Goal: Task Accomplishment & Management: Manage account settings

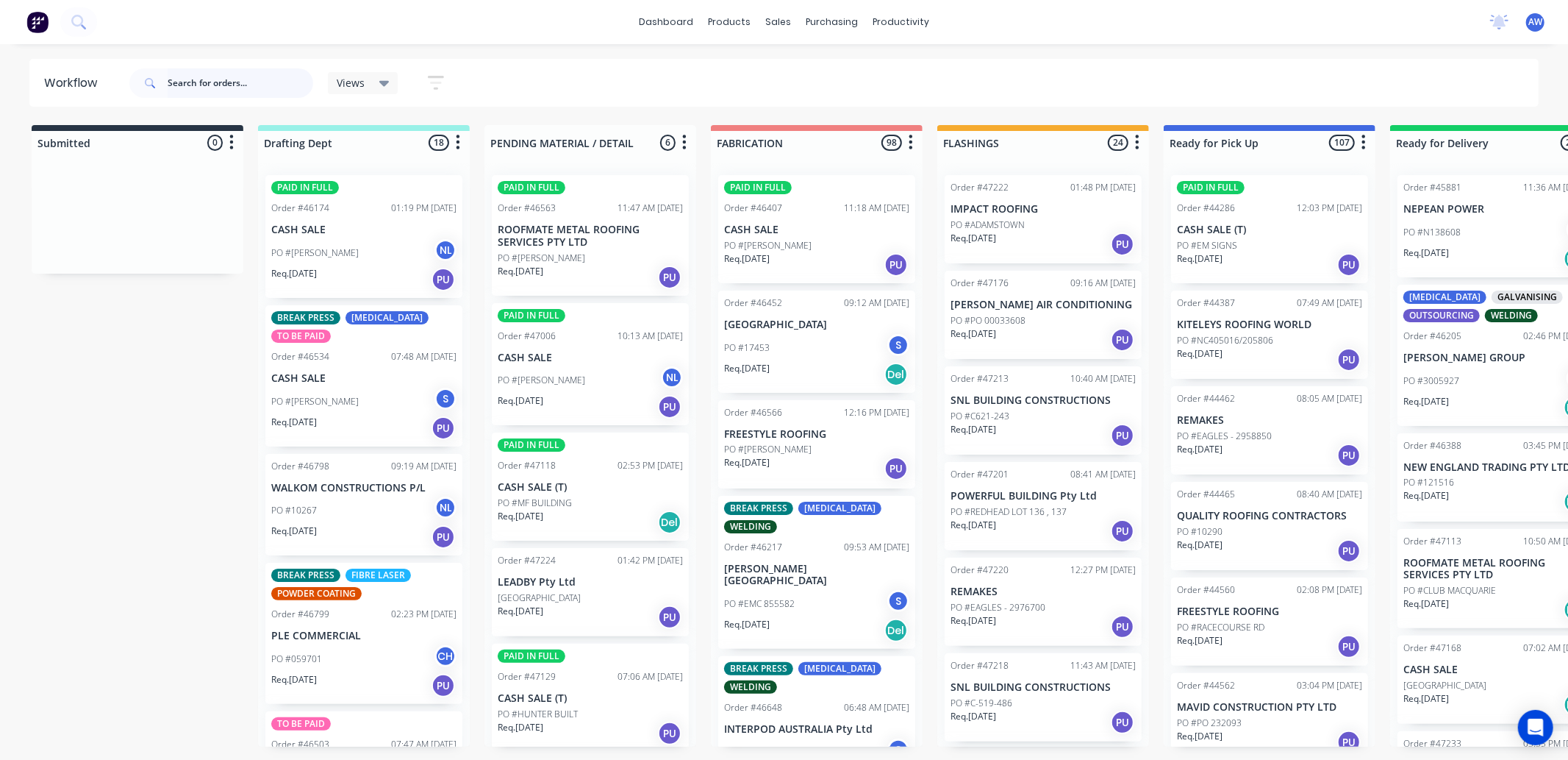
click at [202, 86] on input "text" at bounding box center [240, 83] width 146 height 29
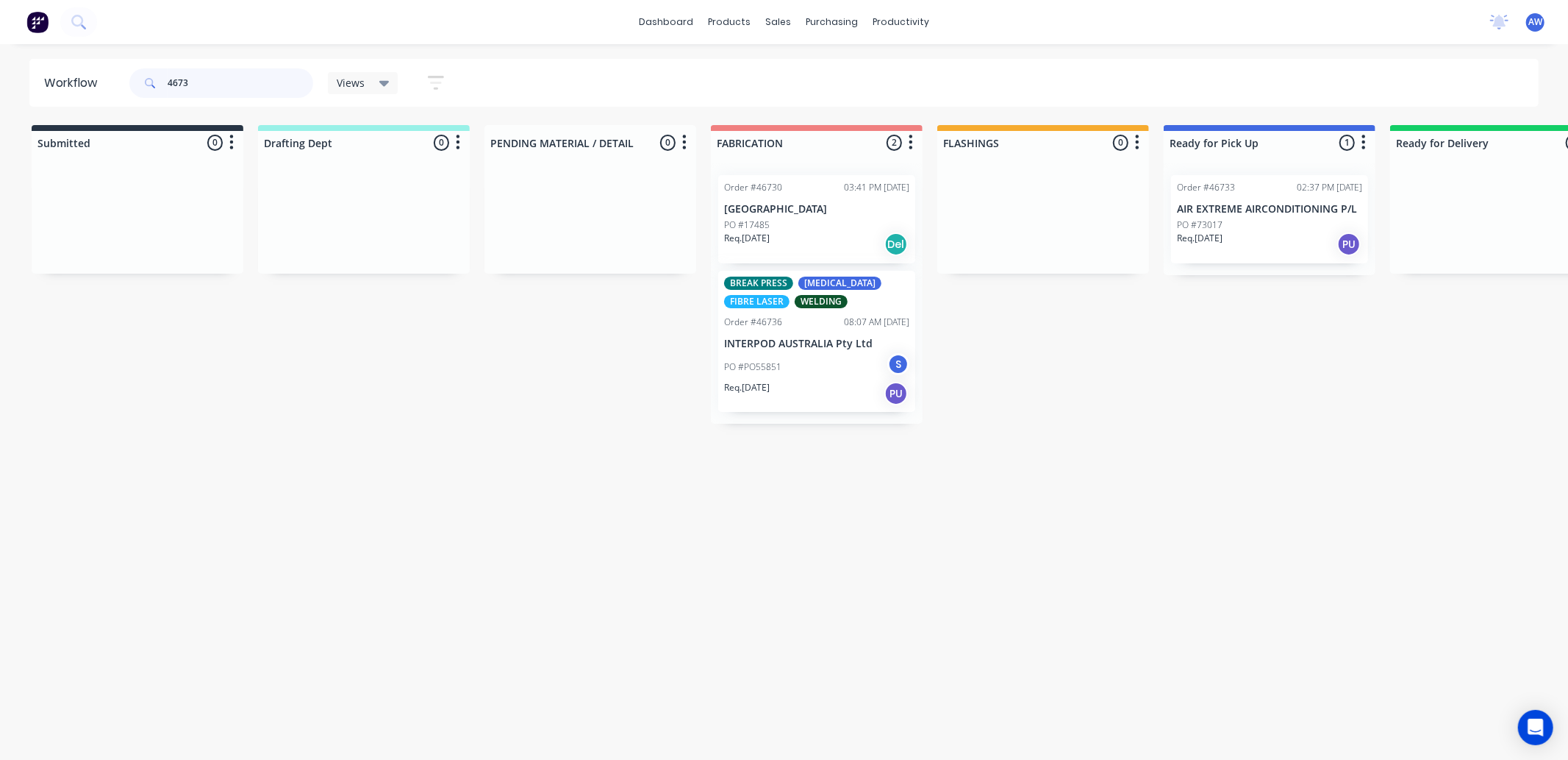
type input "46730"
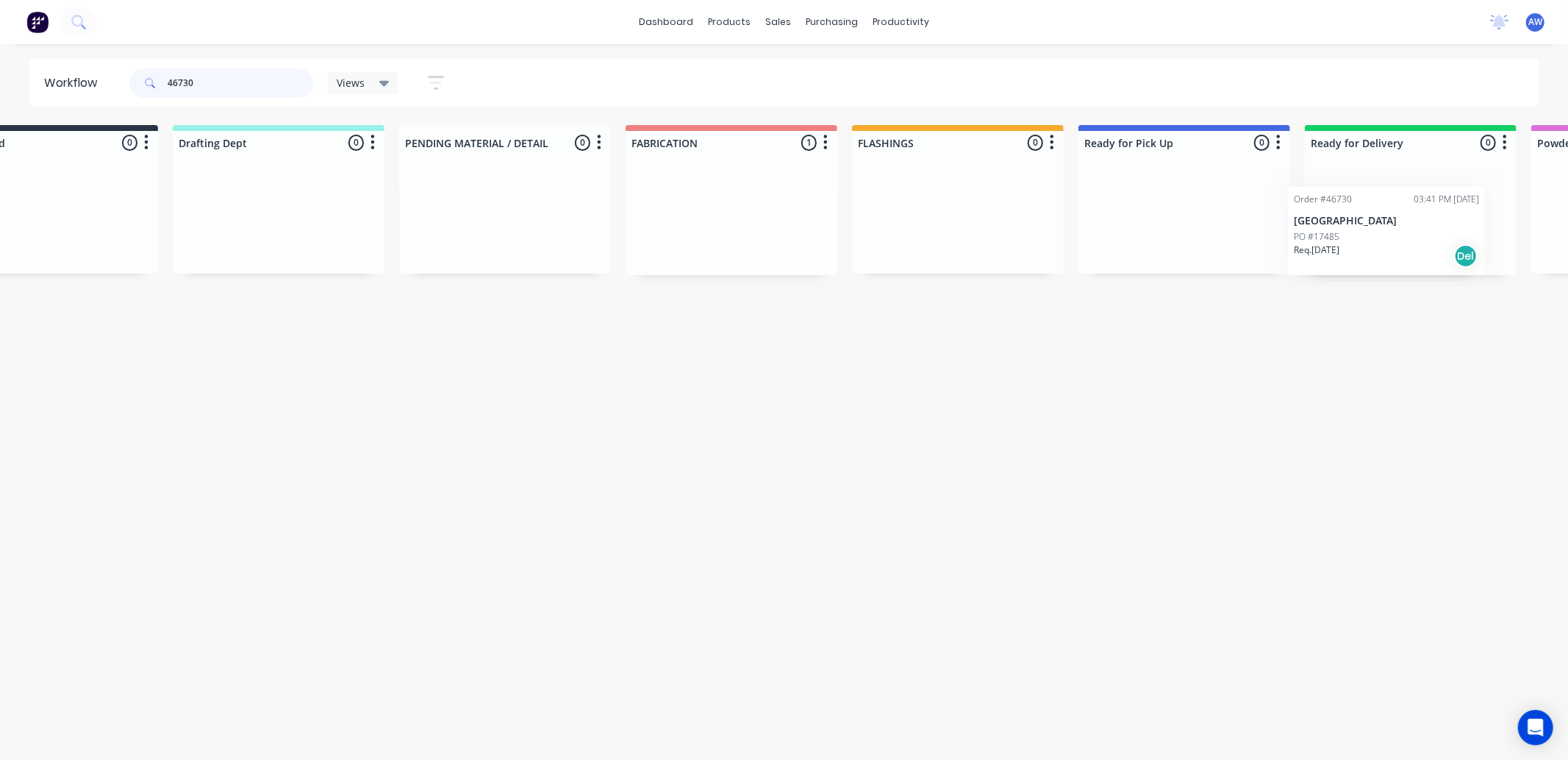
scroll to position [0, 164]
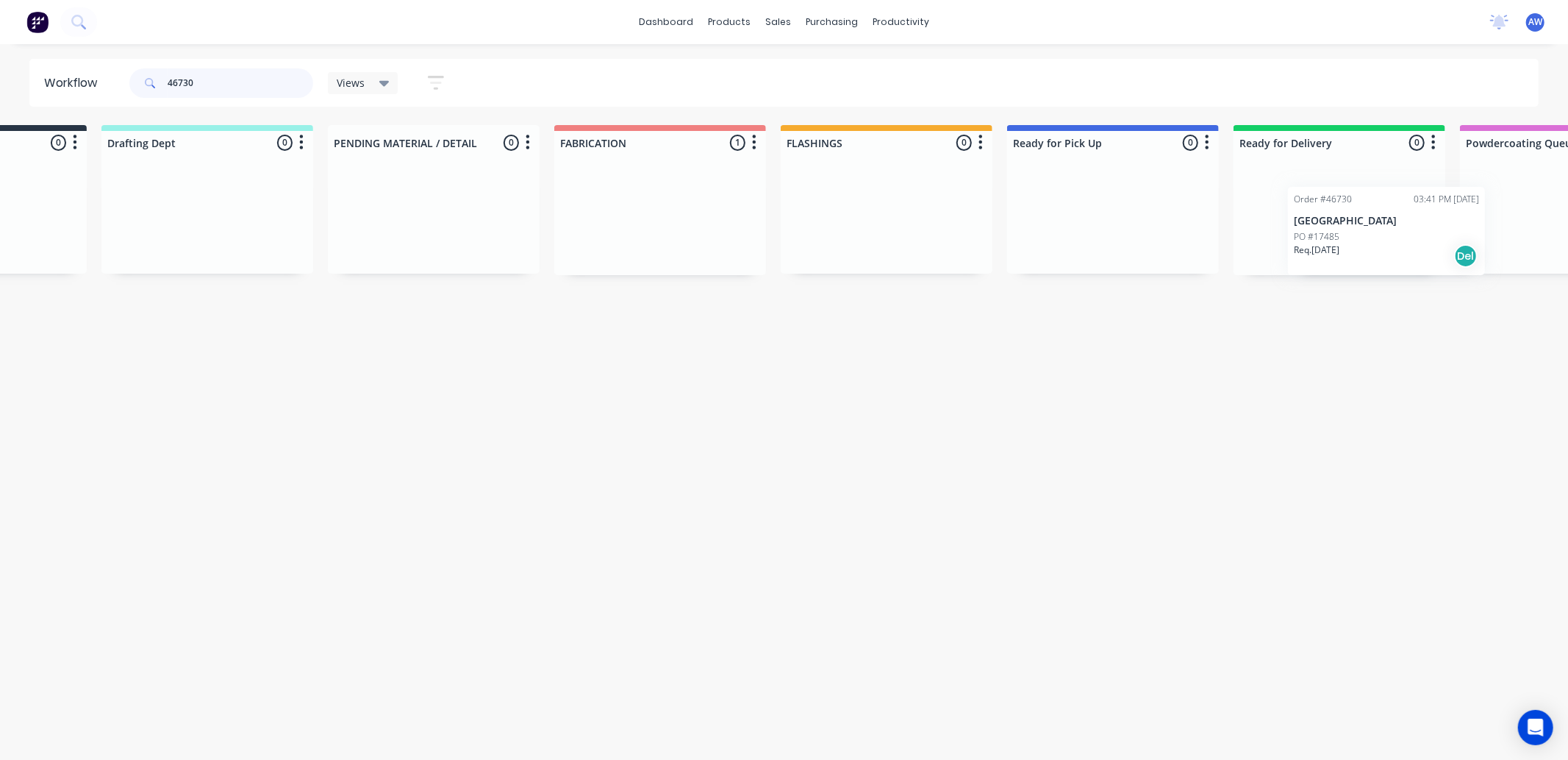
drag, startPoint x: 814, startPoint y: 231, endPoint x: 1366, endPoint y: 359, distance: 566.6
click at [1383, 252] on div "Submitted 0 Sort By Created date Required date Order number Customer name Most …" at bounding box center [1058, 200] width 2452 height 150
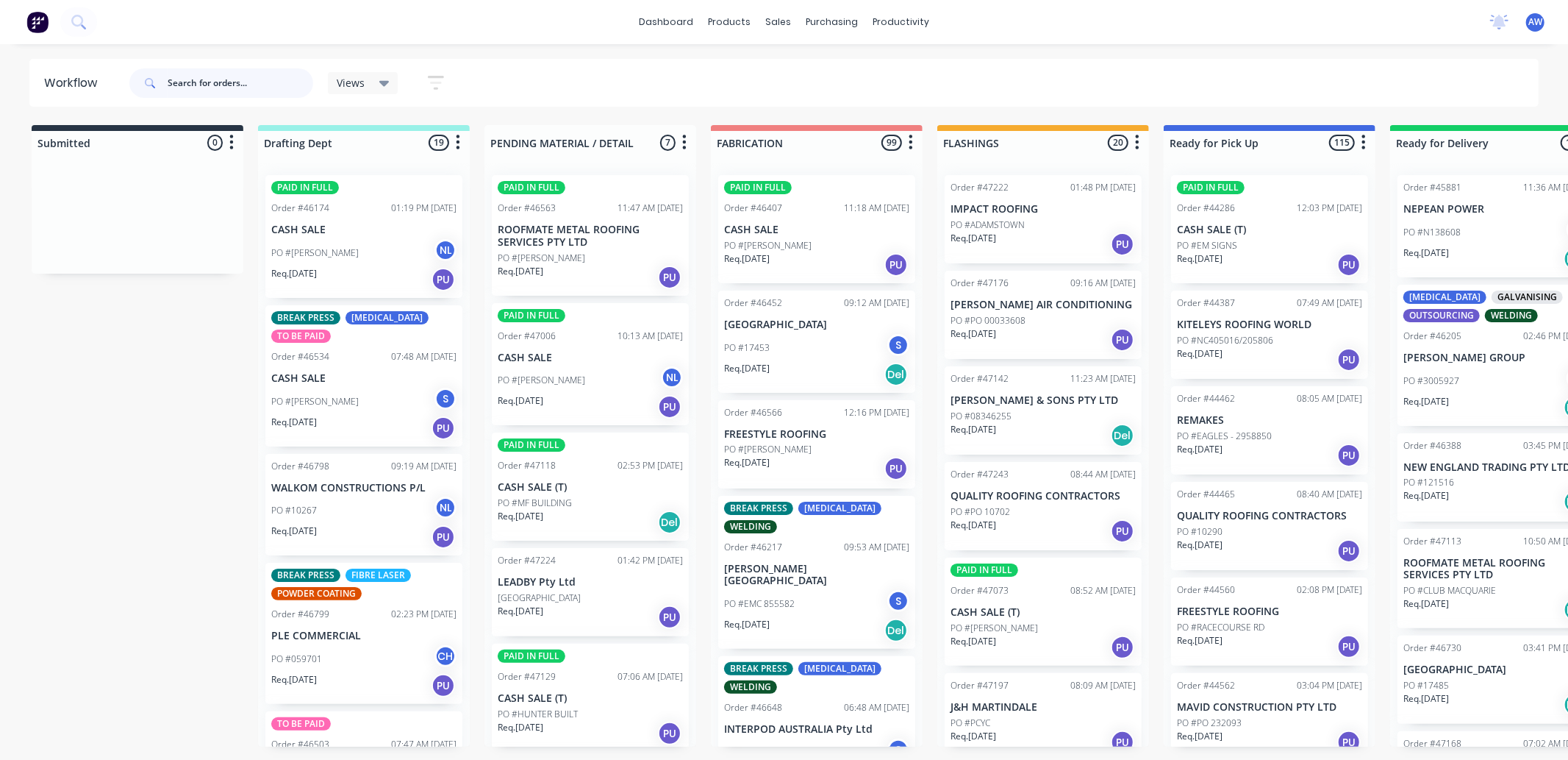
click at [201, 78] on input "text" at bounding box center [240, 83] width 146 height 29
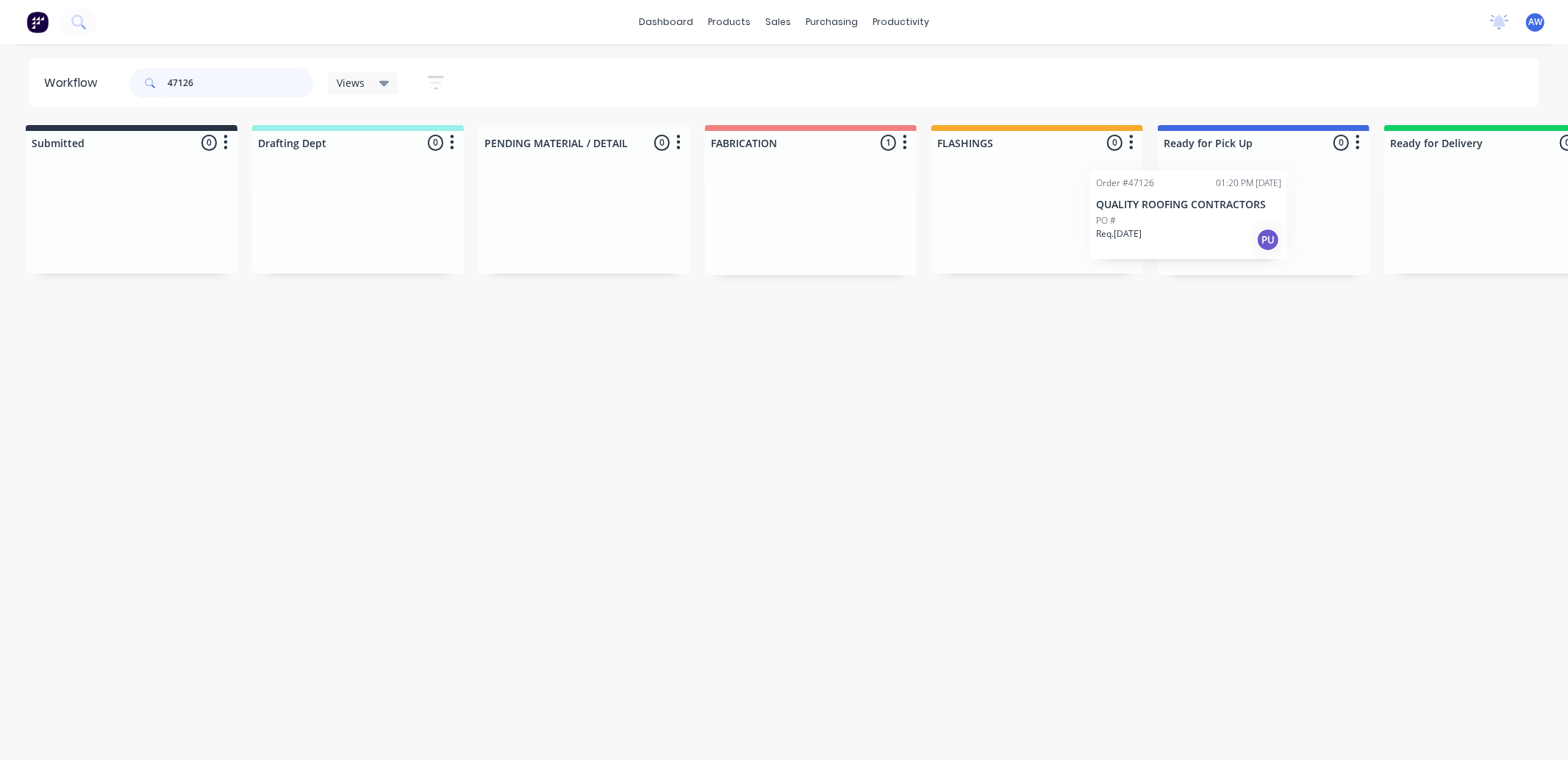
drag, startPoint x: 798, startPoint y: 232, endPoint x: 1198, endPoint y: 228, distance: 400.0
click at [1189, 221] on div "Submitted 0 Sort By Created date Required date Order number Customer name Most …" at bounding box center [1209, 200] width 2452 height 150
type input "47126"
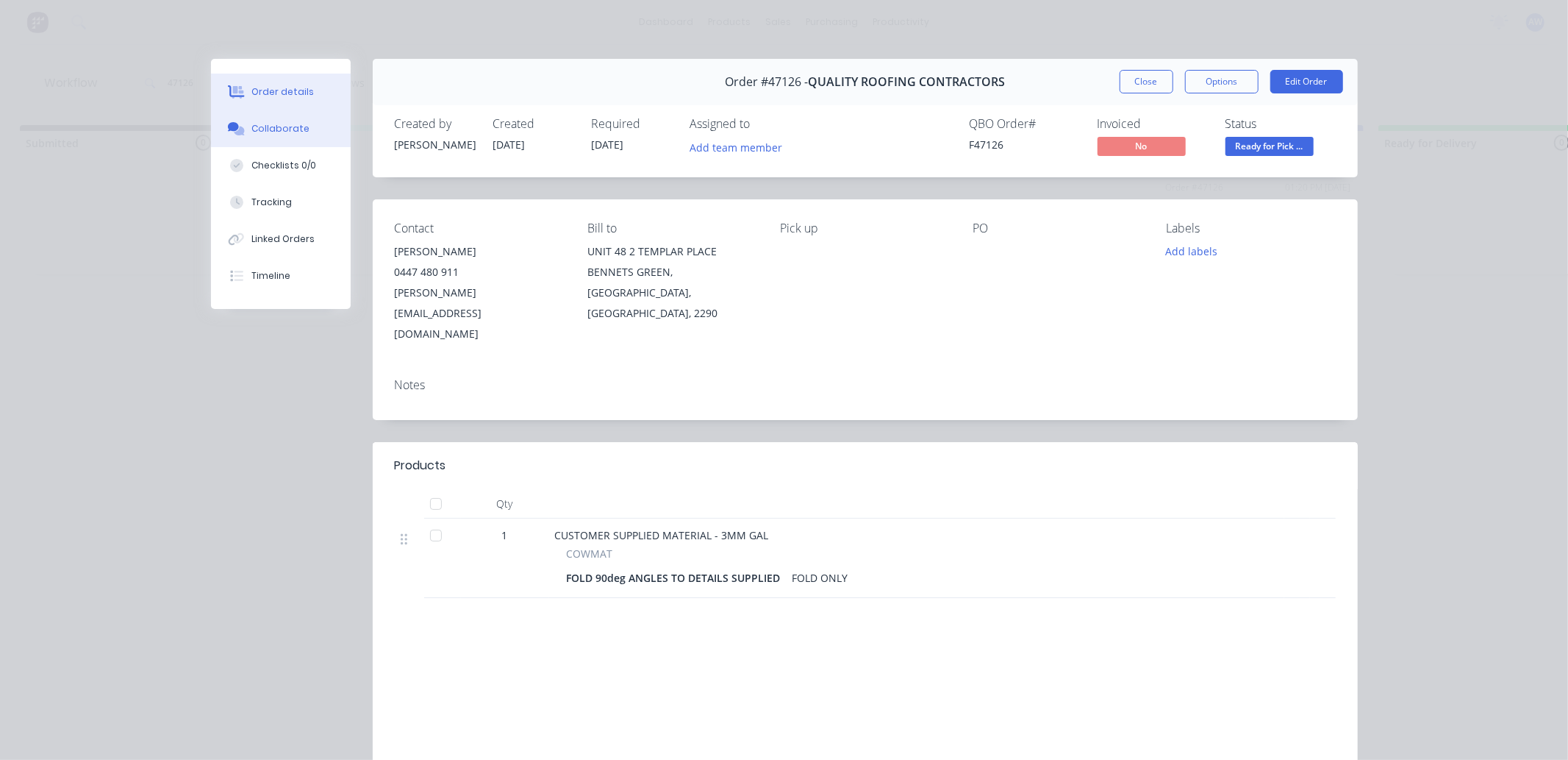
click at [292, 118] on button "Collaborate" at bounding box center [281, 128] width 140 height 37
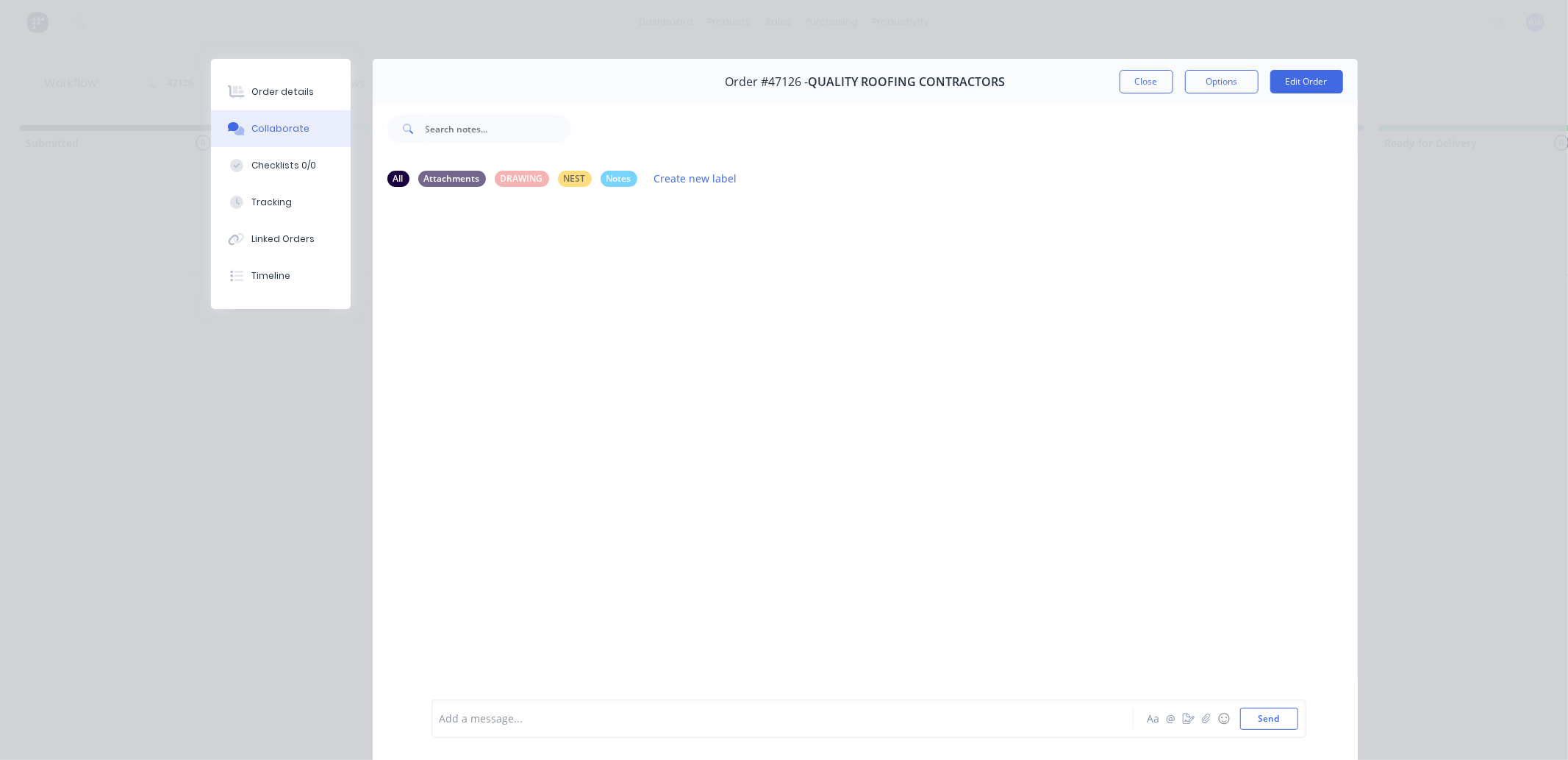
click at [482, 723] on div at bounding box center [762, 718] width 643 height 15
drag, startPoint x: 1153, startPoint y: 90, endPoint x: 1056, endPoint y: 104, distance: 98.0
click at [1140, 93] on button "Close" at bounding box center [1147, 81] width 54 height 24
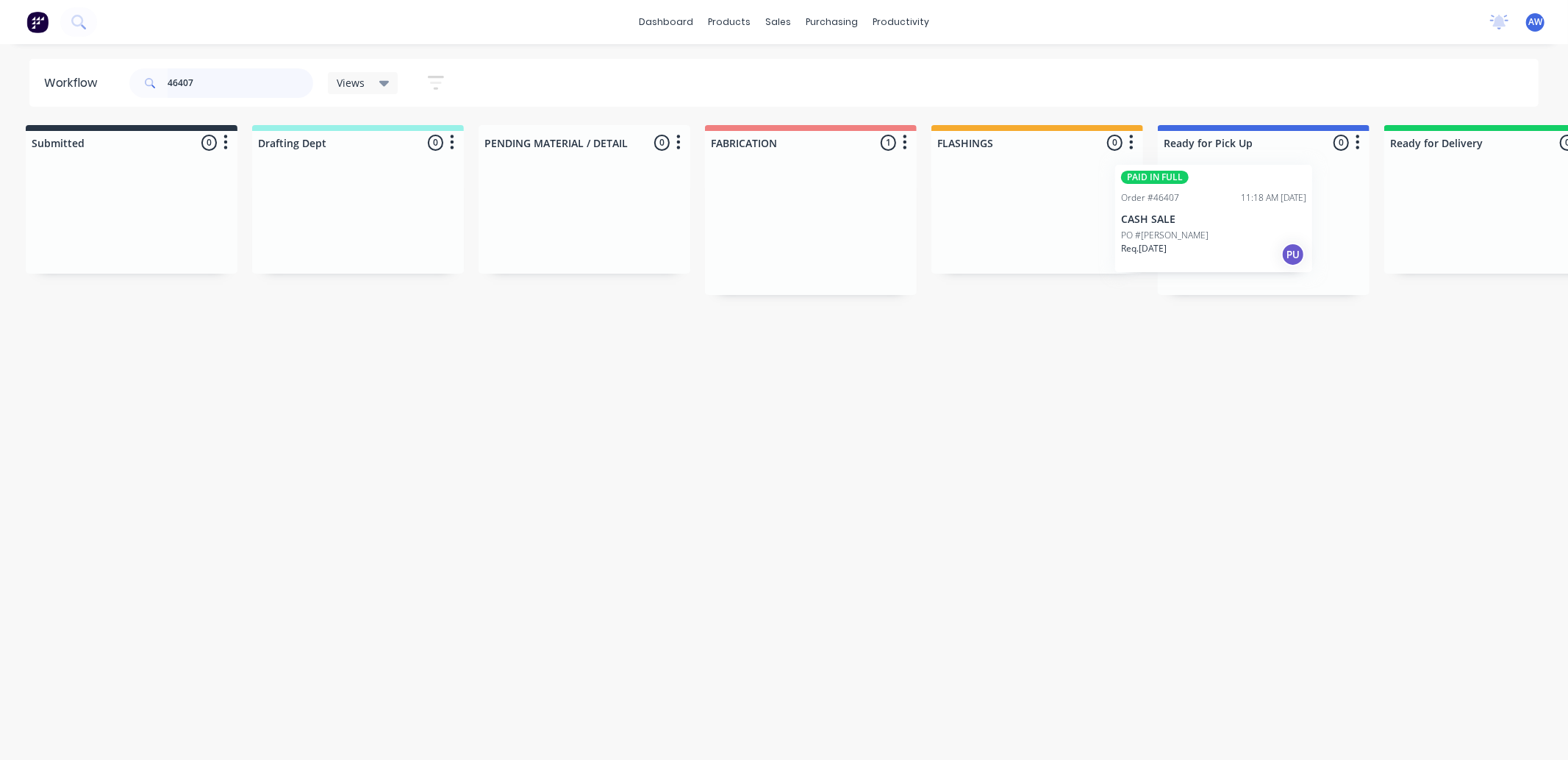
scroll to position [0, 13]
drag, startPoint x: 799, startPoint y: 218, endPoint x: 1206, endPoint y: 231, distance: 407.2
click at [1200, 209] on div "Submitted 0 Sort By Created date Required date Order number Customer name Most …" at bounding box center [1202, 210] width 2452 height 170
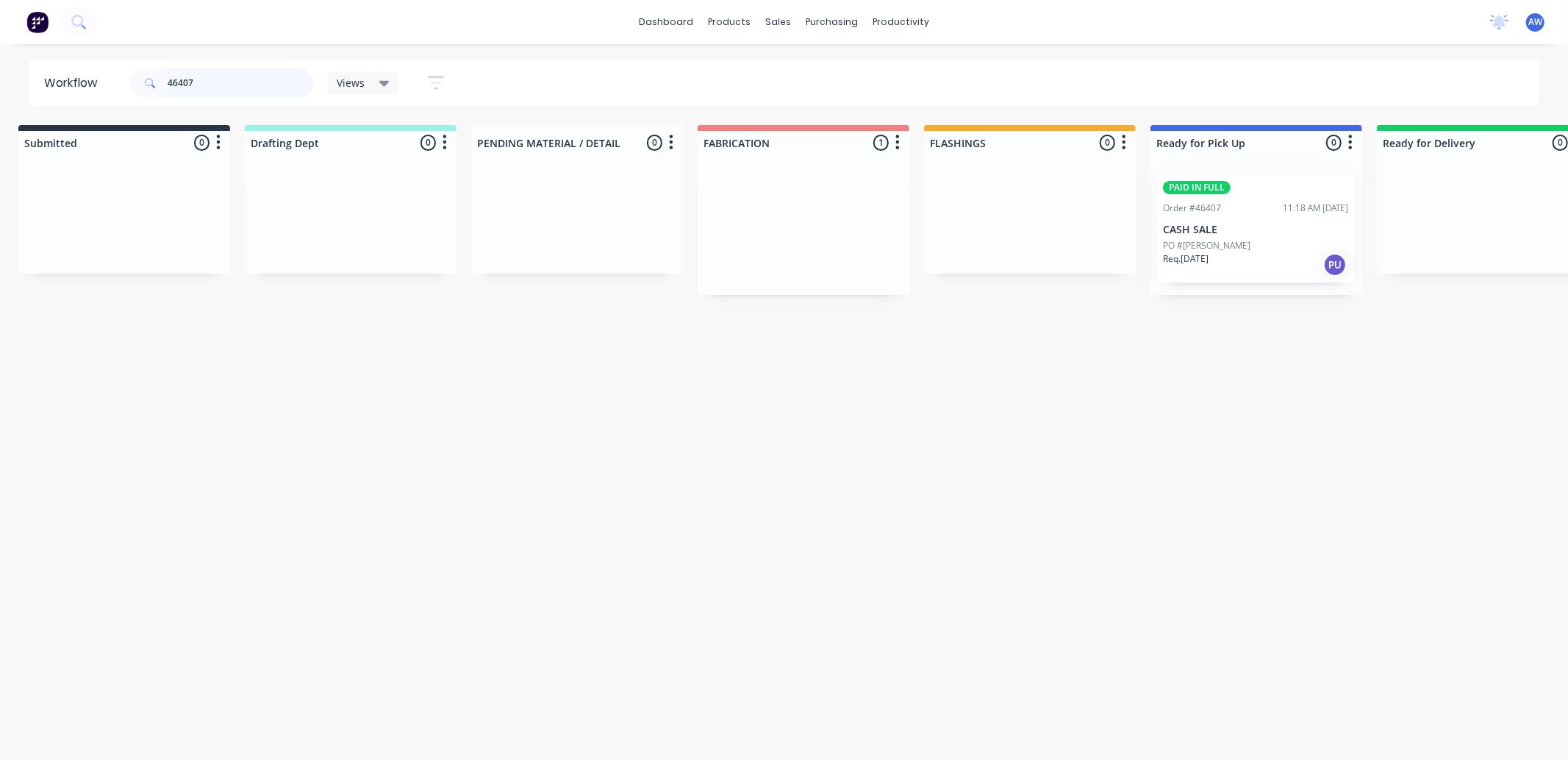
type input "46407"
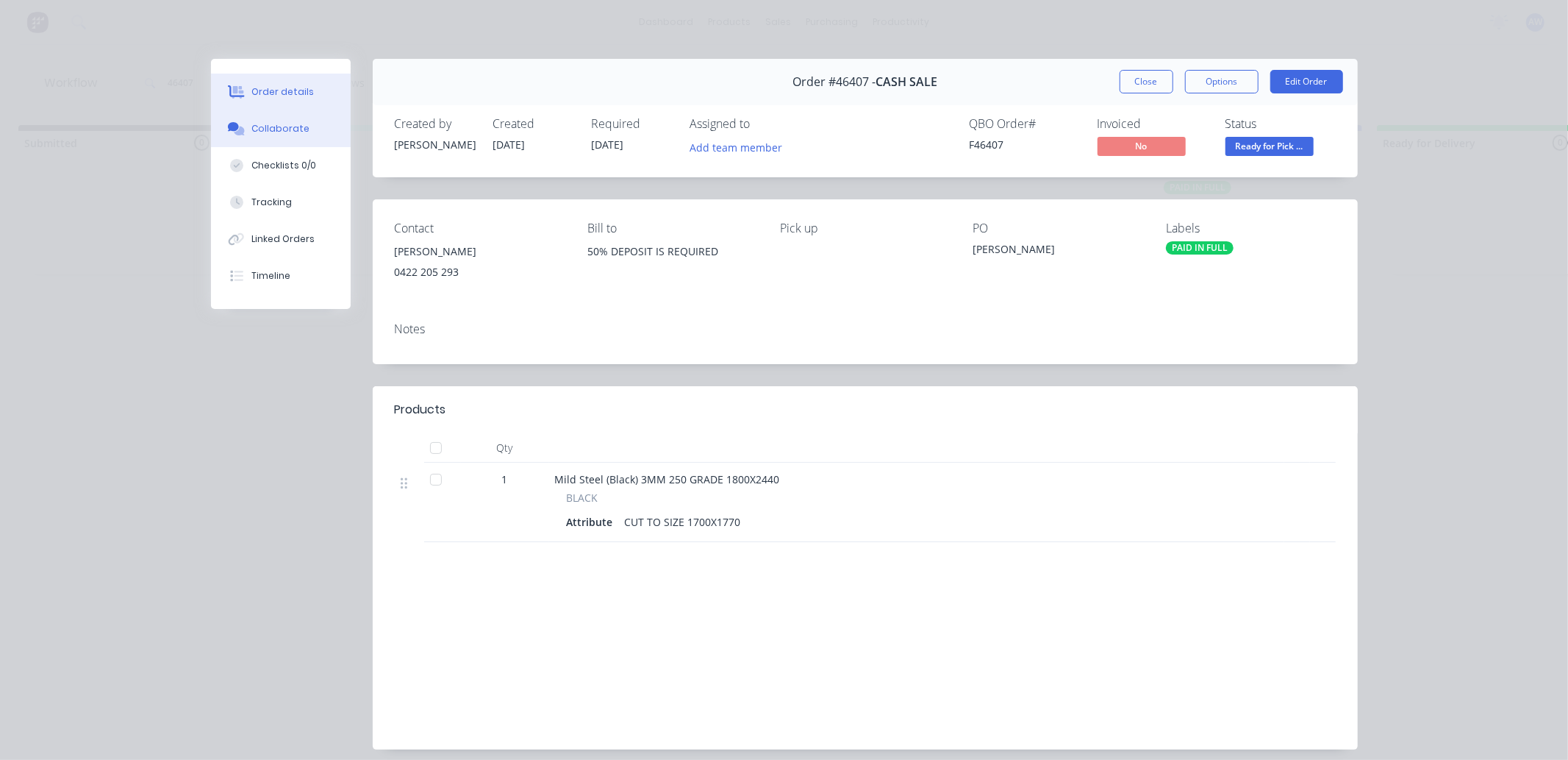
click at [268, 128] on div "Collaborate" at bounding box center [280, 129] width 58 height 13
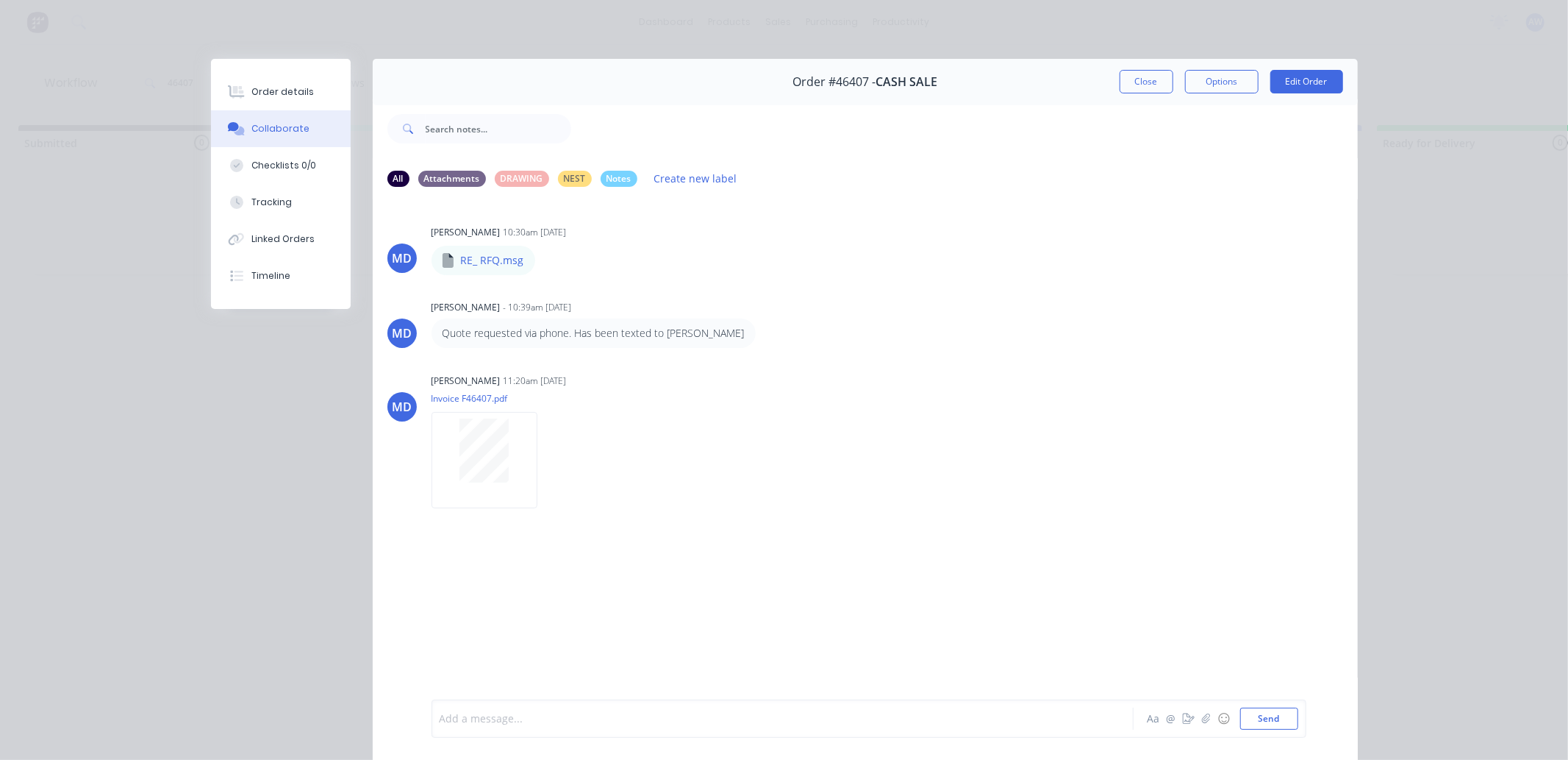
click at [480, 721] on div at bounding box center [762, 718] width 643 height 15
click at [1126, 79] on button "Close" at bounding box center [1147, 81] width 54 height 24
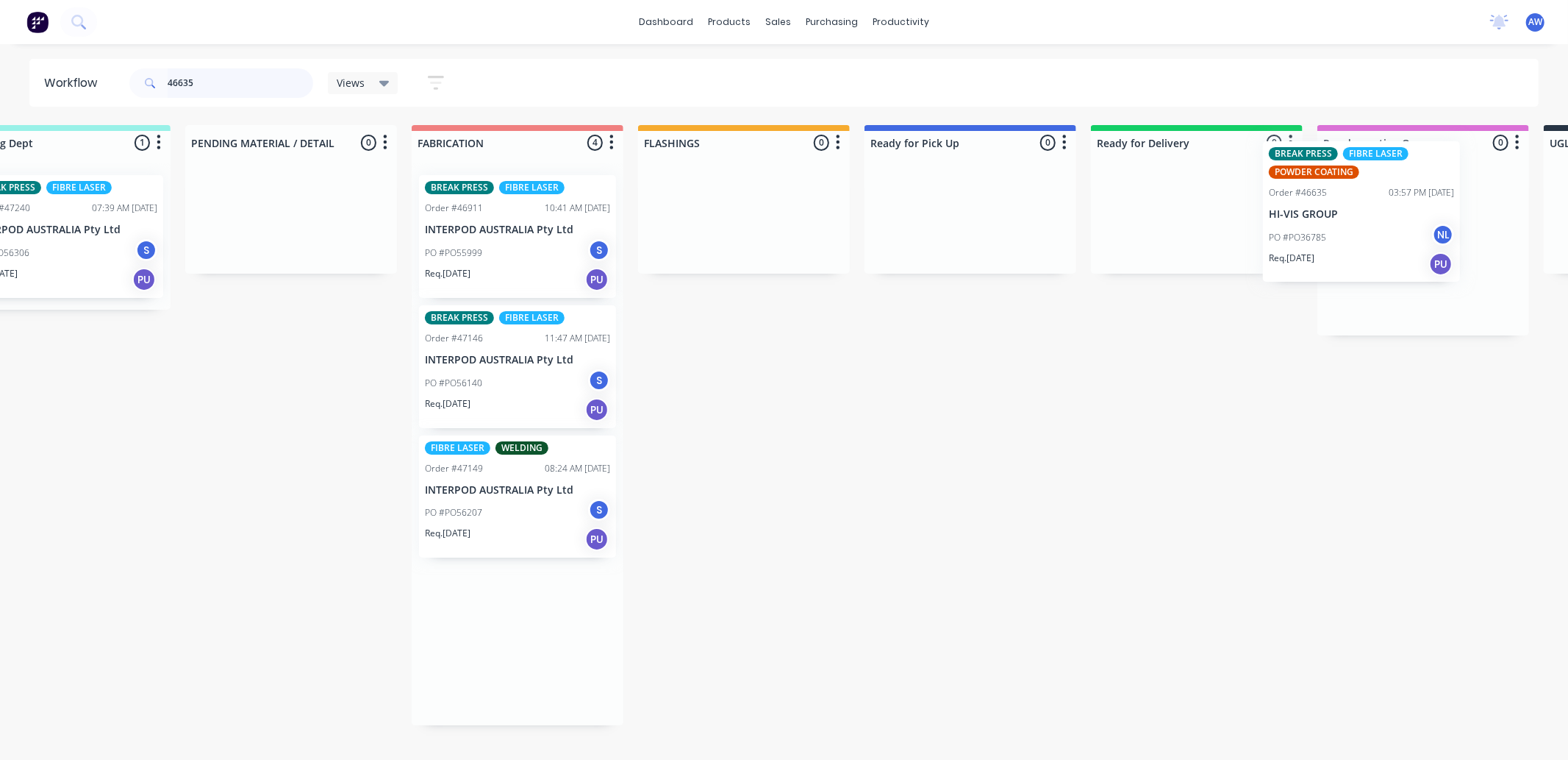
scroll to position [0, 329]
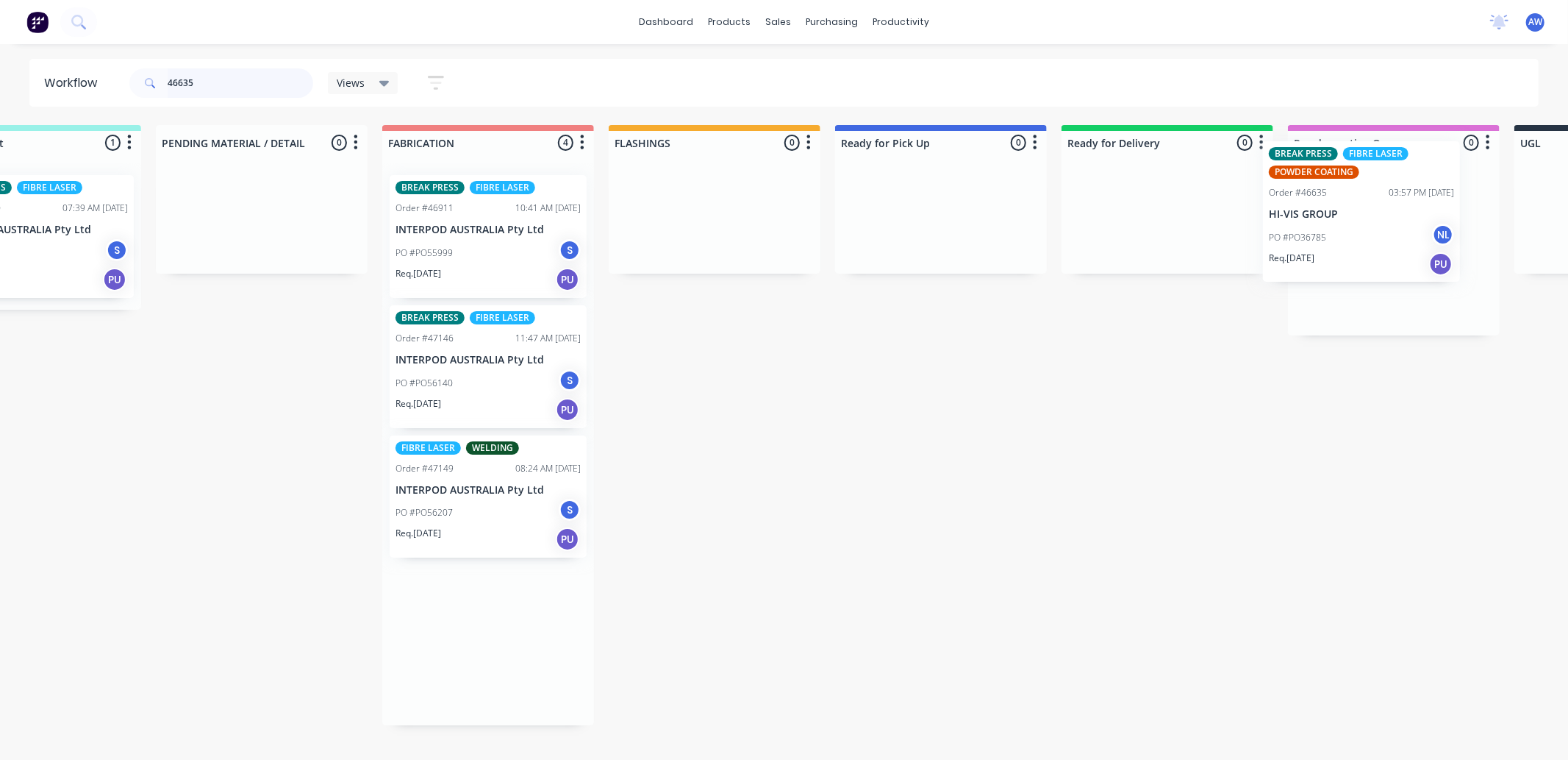
drag, startPoint x: 804, startPoint y: 266, endPoint x: 1356, endPoint y: 229, distance: 553.2
click at [1356, 229] on div "Submitted 0 Sort By Created date Required date Order number Customer name Most …" at bounding box center [887, 425] width 2452 height 600
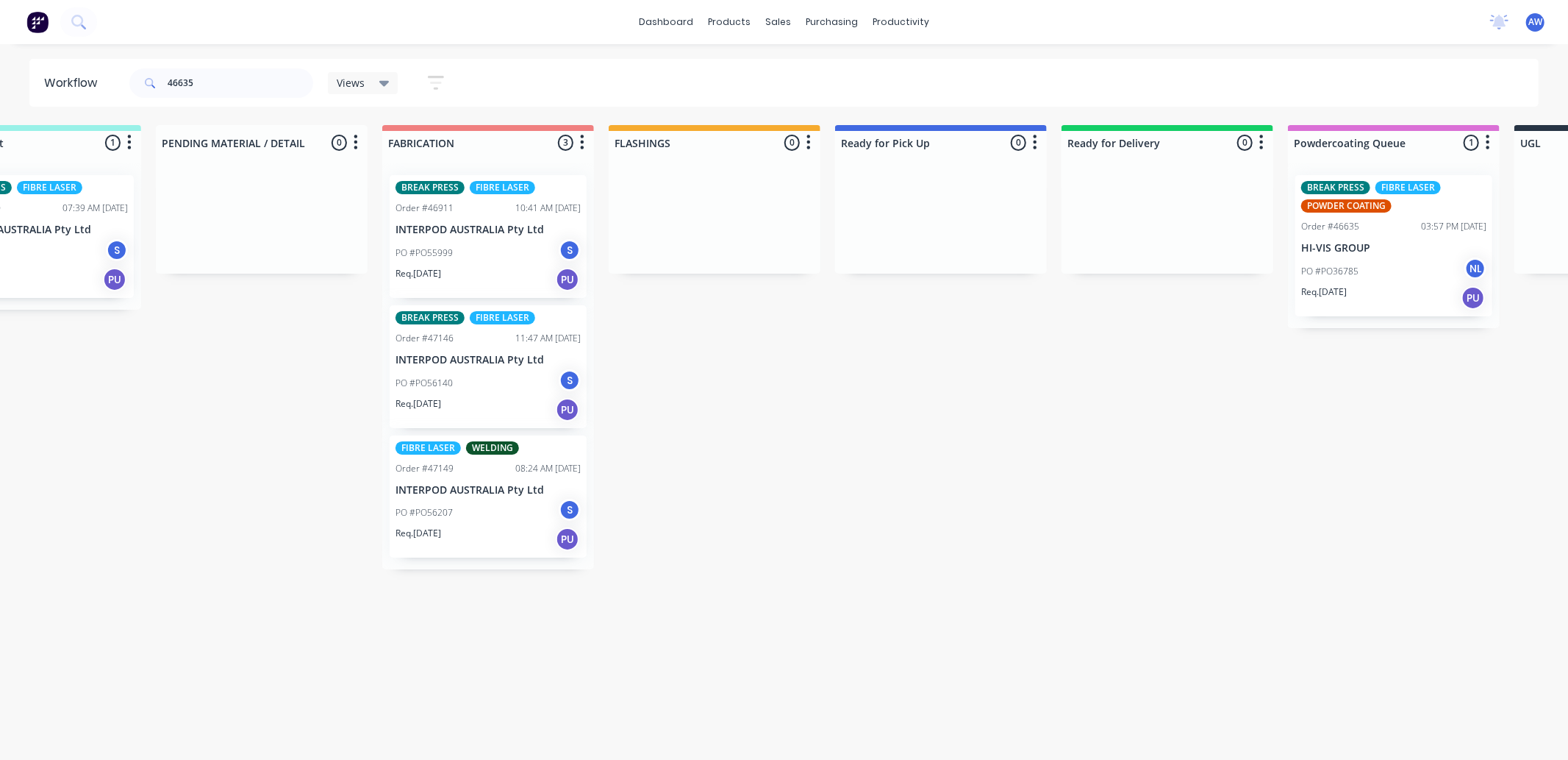
click at [1407, 257] on div "PO #PO36785 NL" at bounding box center [1395, 271] width 186 height 28
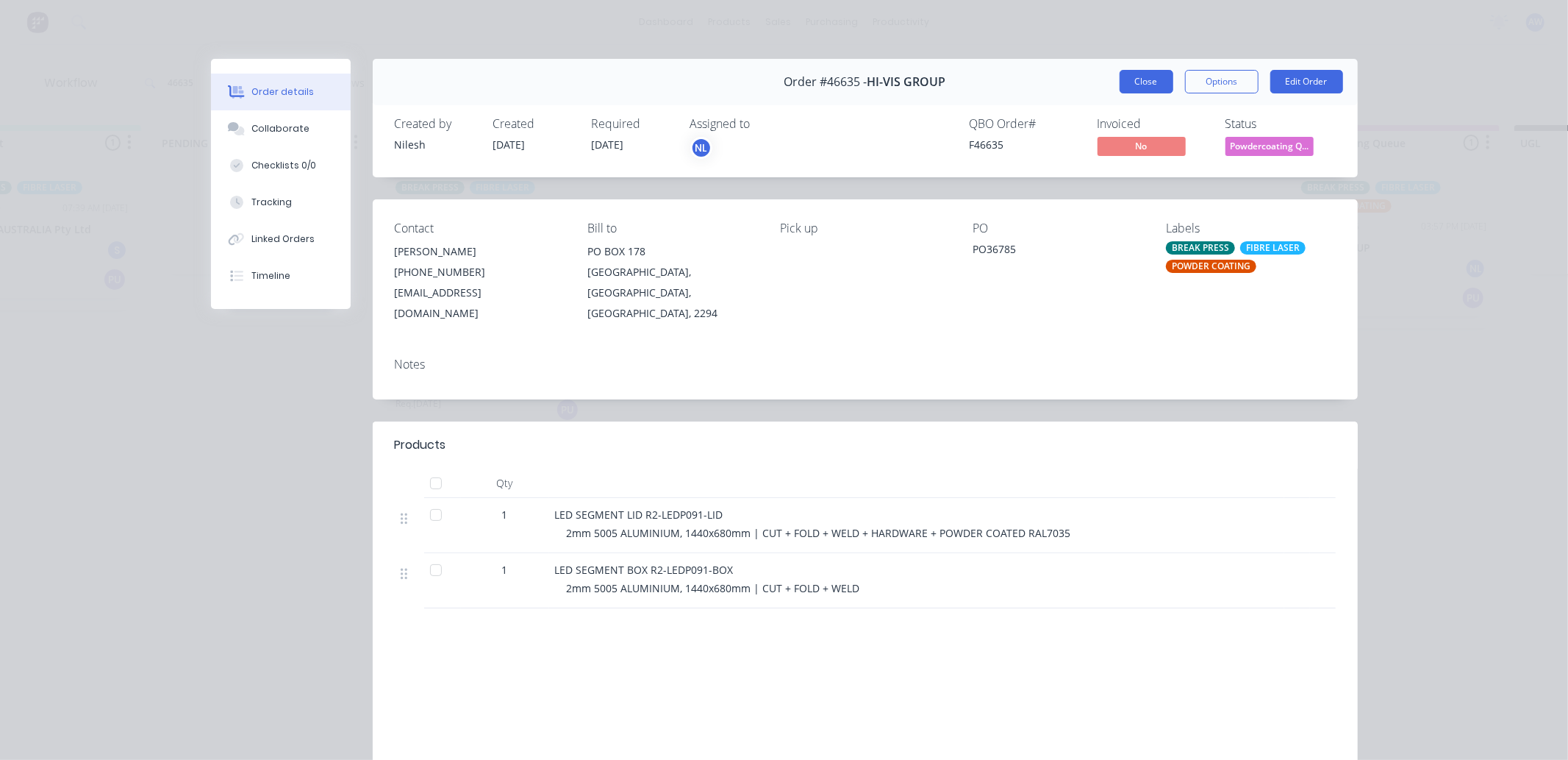
click at [1132, 88] on button "Close" at bounding box center [1147, 81] width 54 height 24
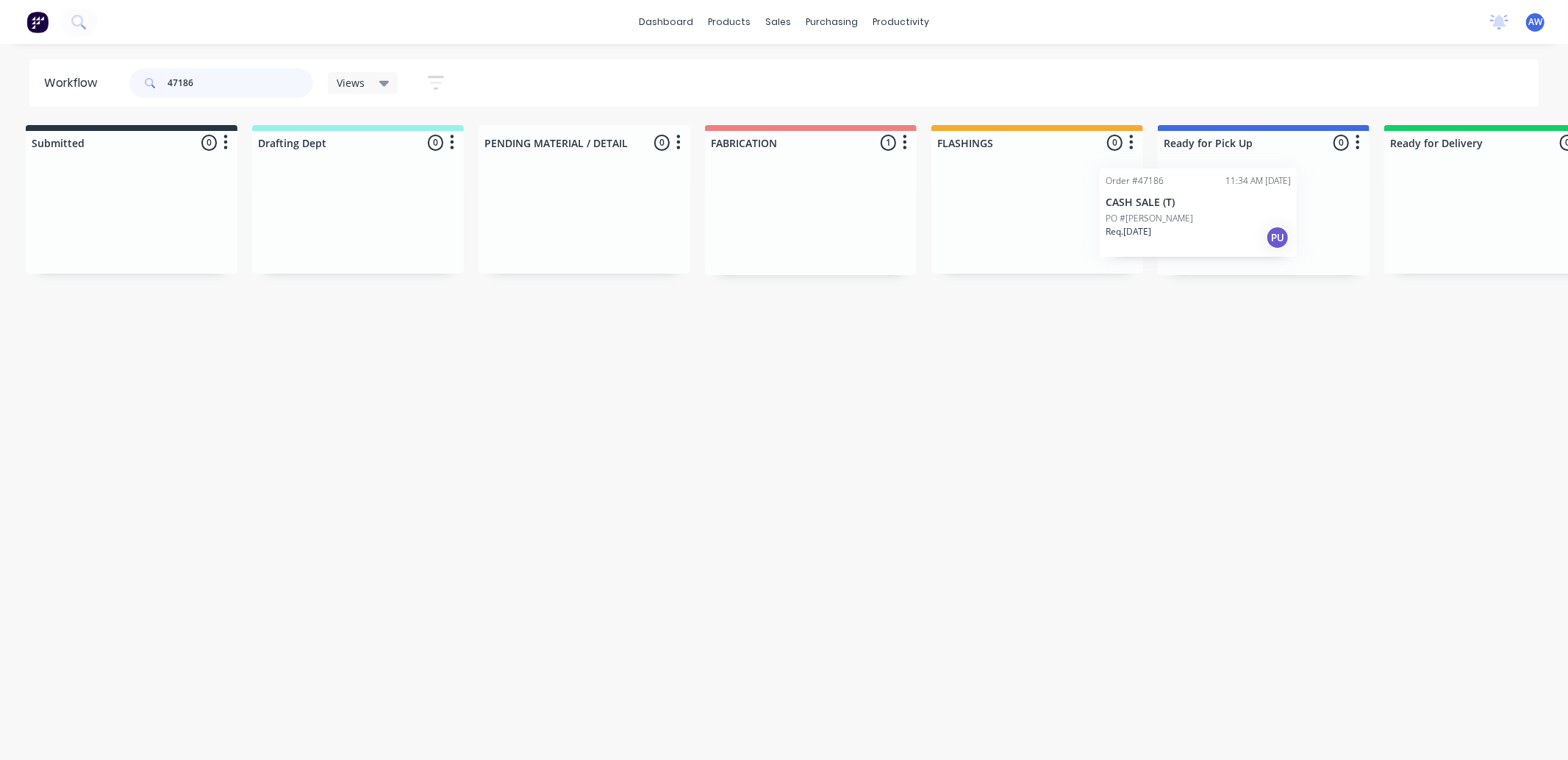
scroll to position [0, 11]
drag, startPoint x: 800, startPoint y: 207, endPoint x: 1220, endPoint y: 212, distance: 420.0
click at [1214, 202] on div "Submitted 0 Sort By Created date Required date Order number Customer name Most …" at bounding box center [1203, 200] width 2452 height 150
type input "47186"
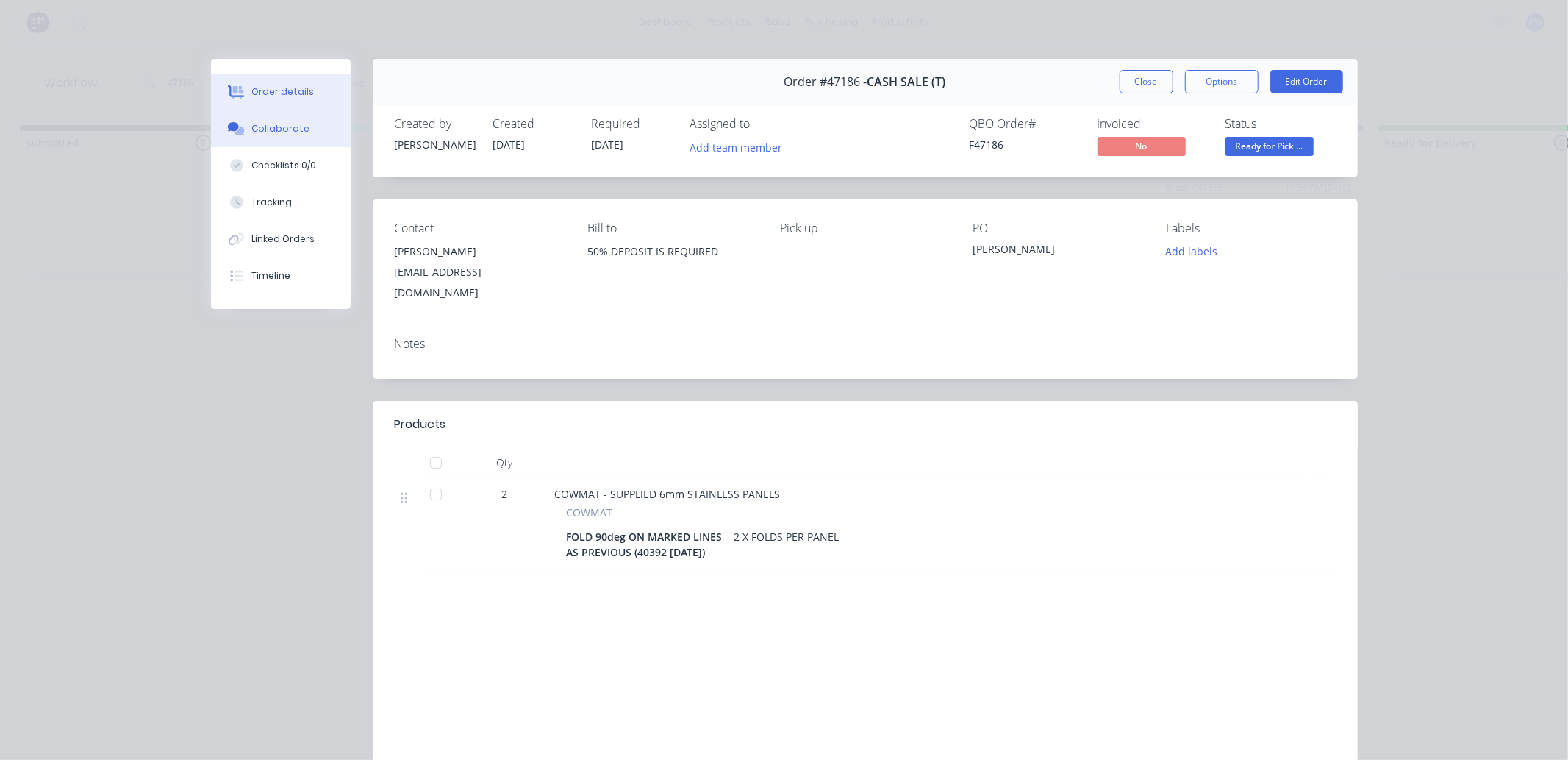
click at [291, 133] on div "Collaborate" at bounding box center [280, 129] width 58 height 13
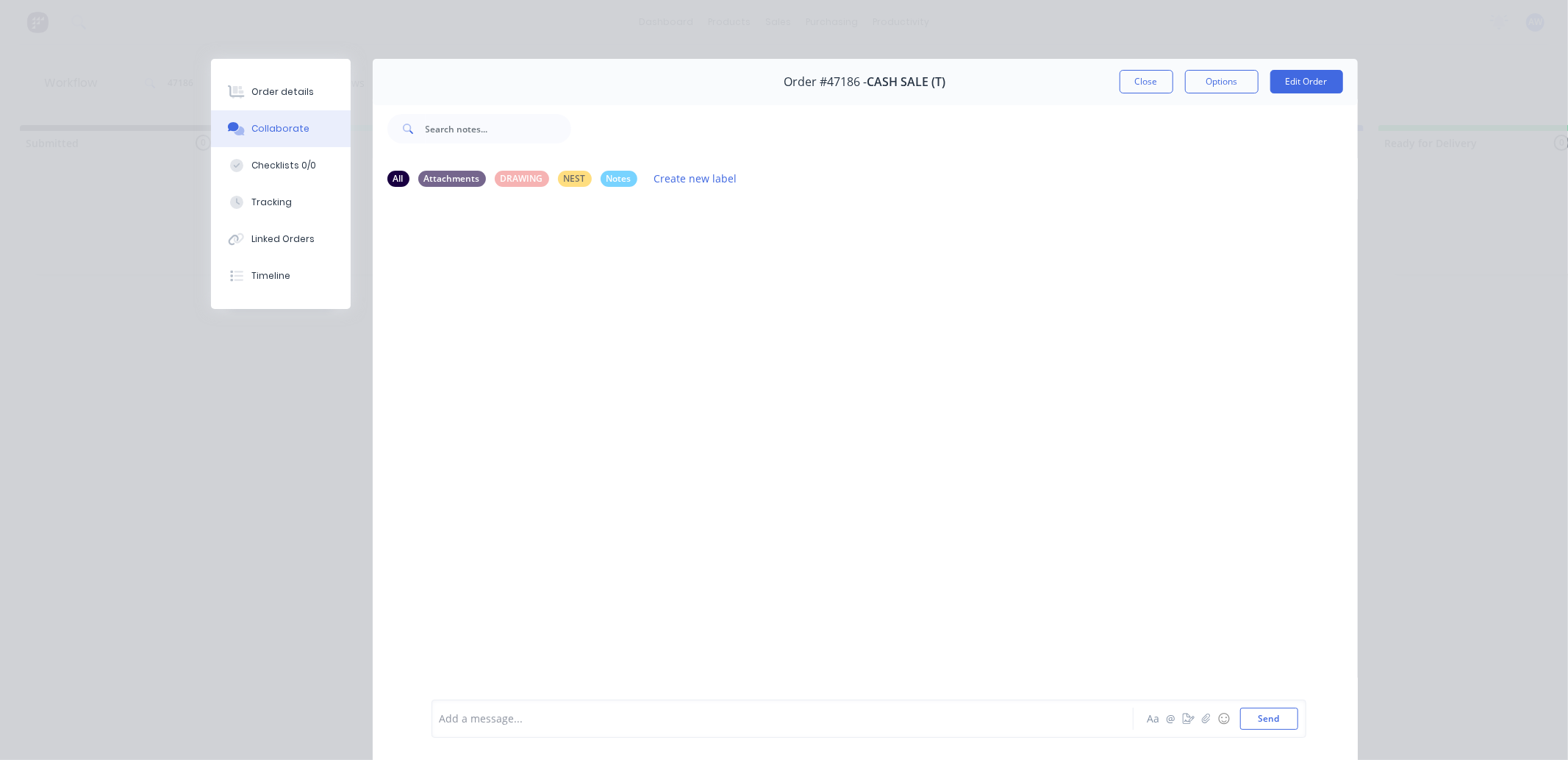
click at [488, 723] on div at bounding box center [762, 718] width 643 height 15
click at [1133, 90] on button "Close" at bounding box center [1147, 81] width 54 height 24
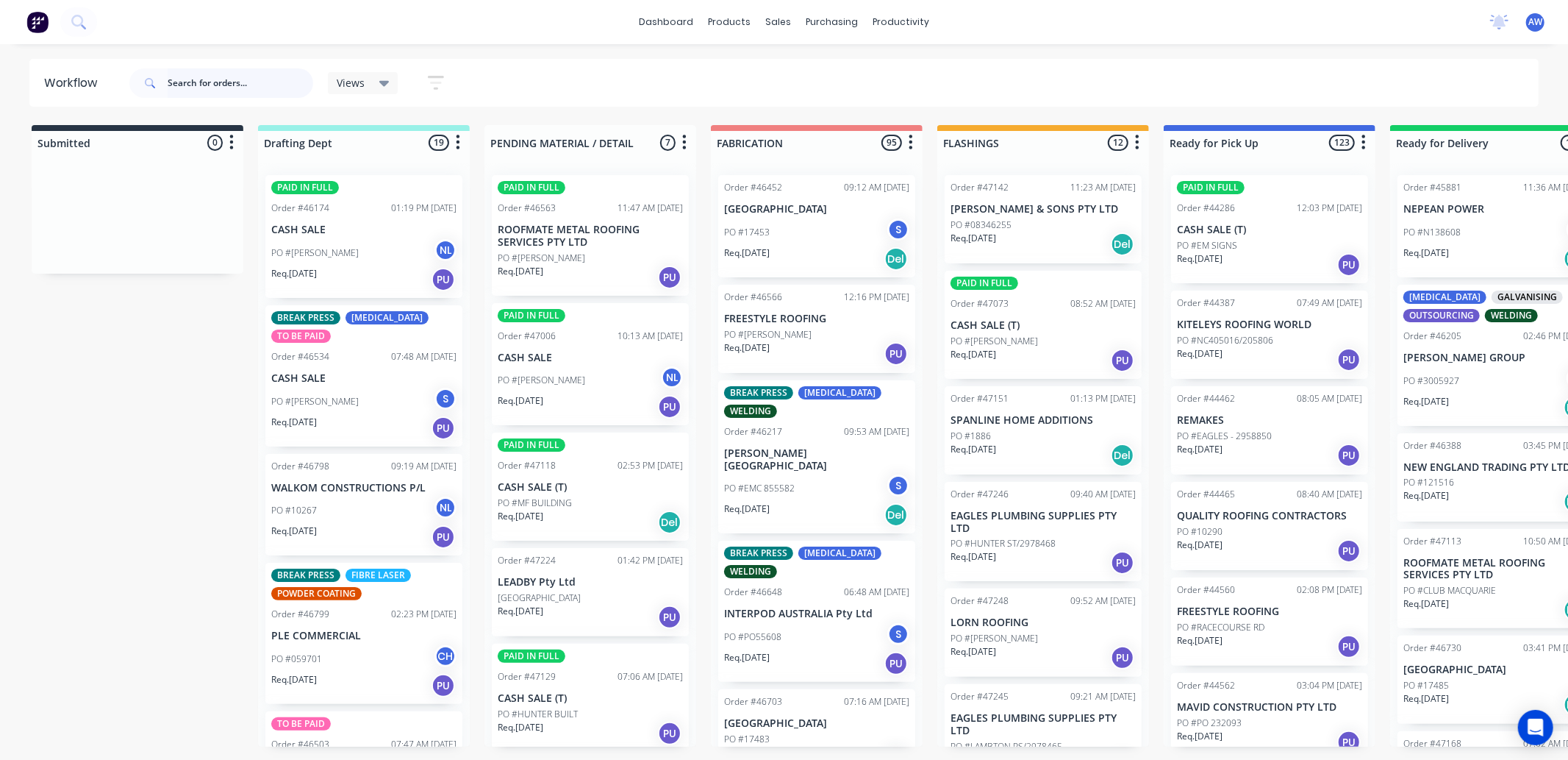
click at [206, 86] on input "text" at bounding box center [240, 83] width 146 height 29
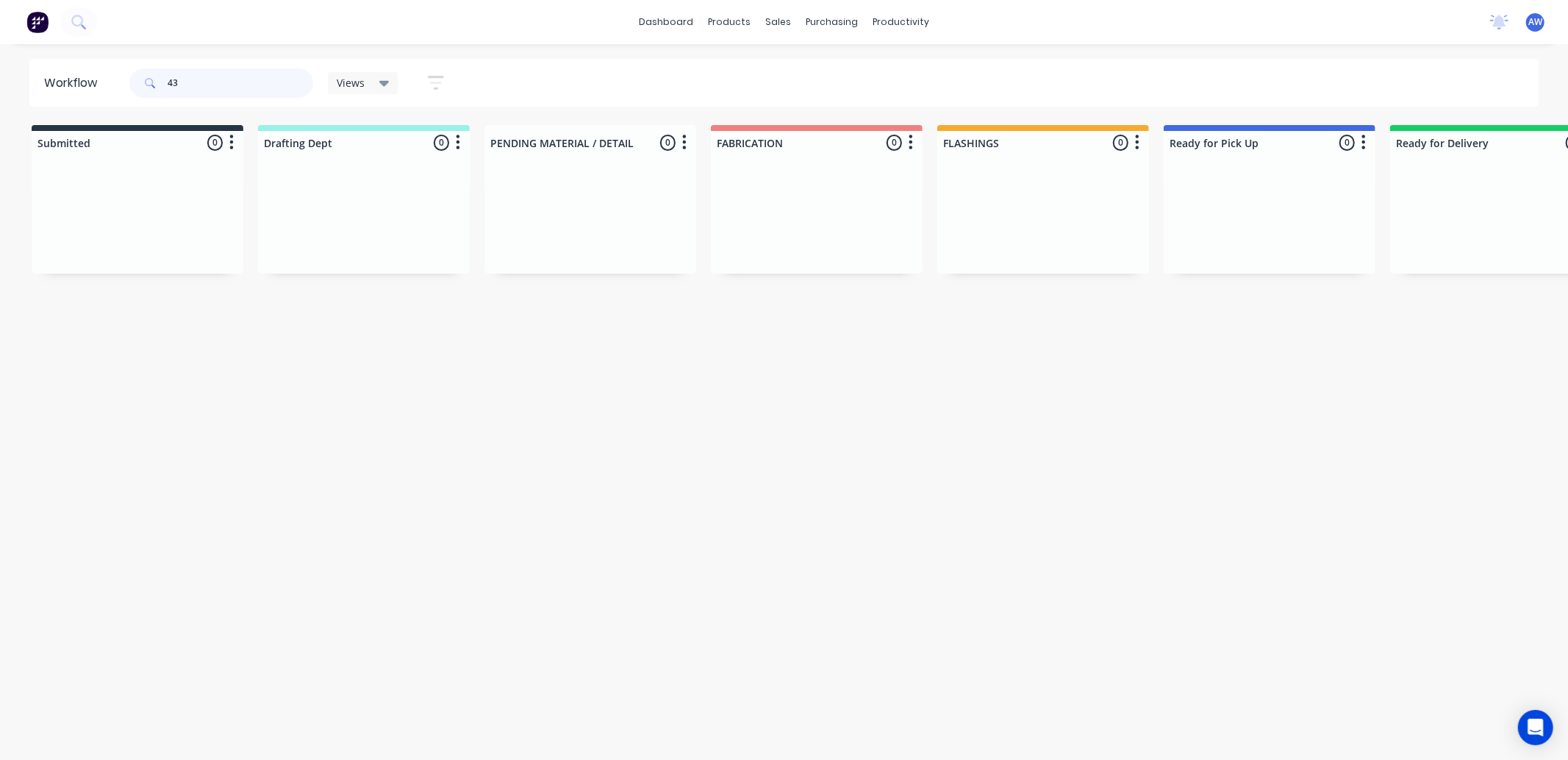
type input "4"
type input "46369"
click at [1306, 247] on div "PO #DAVID WALSHE NL" at bounding box center [1270, 253] width 186 height 28
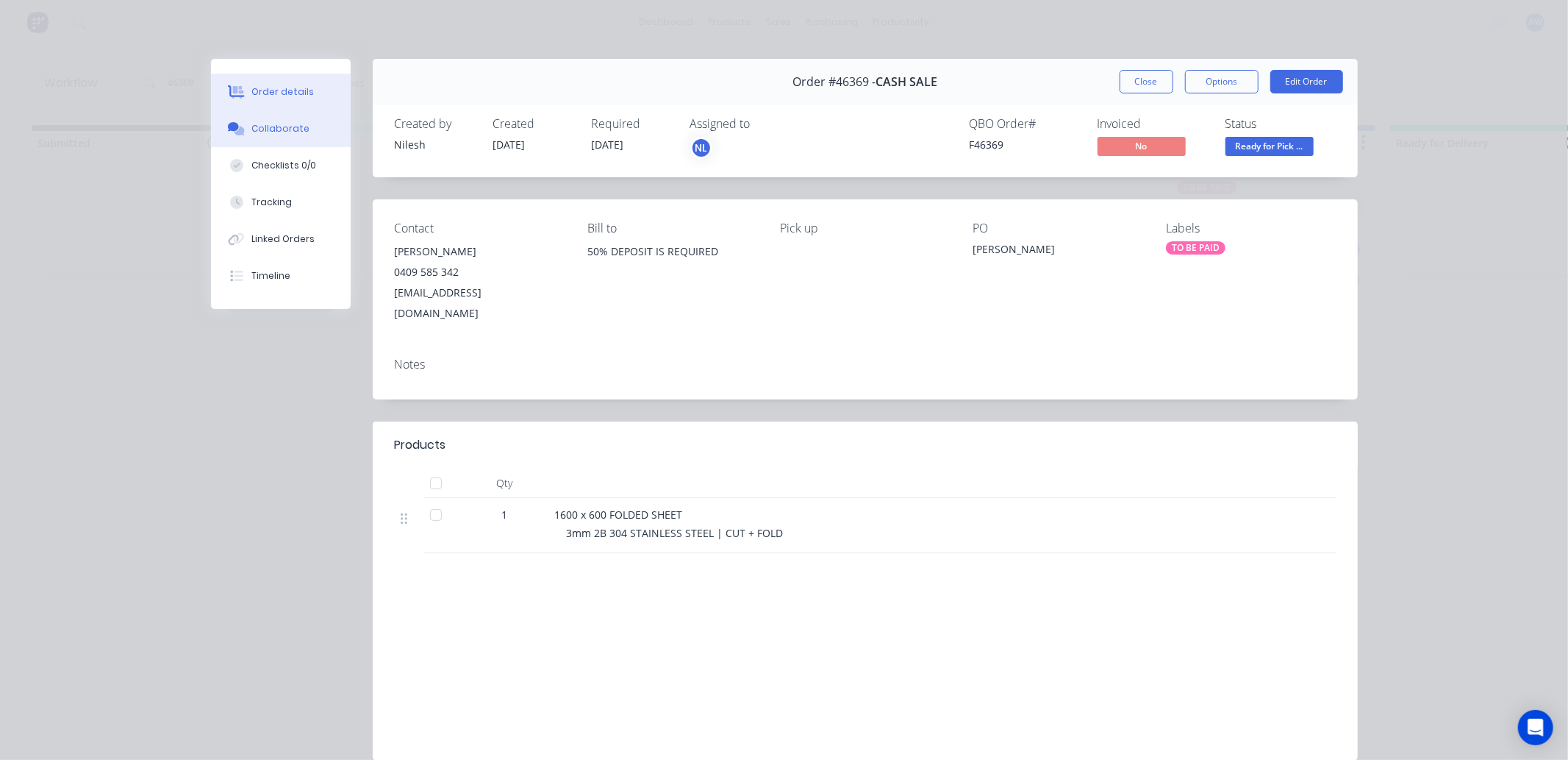
click at [273, 125] on div "Collaborate" at bounding box center [280, 129] width 58 height 13
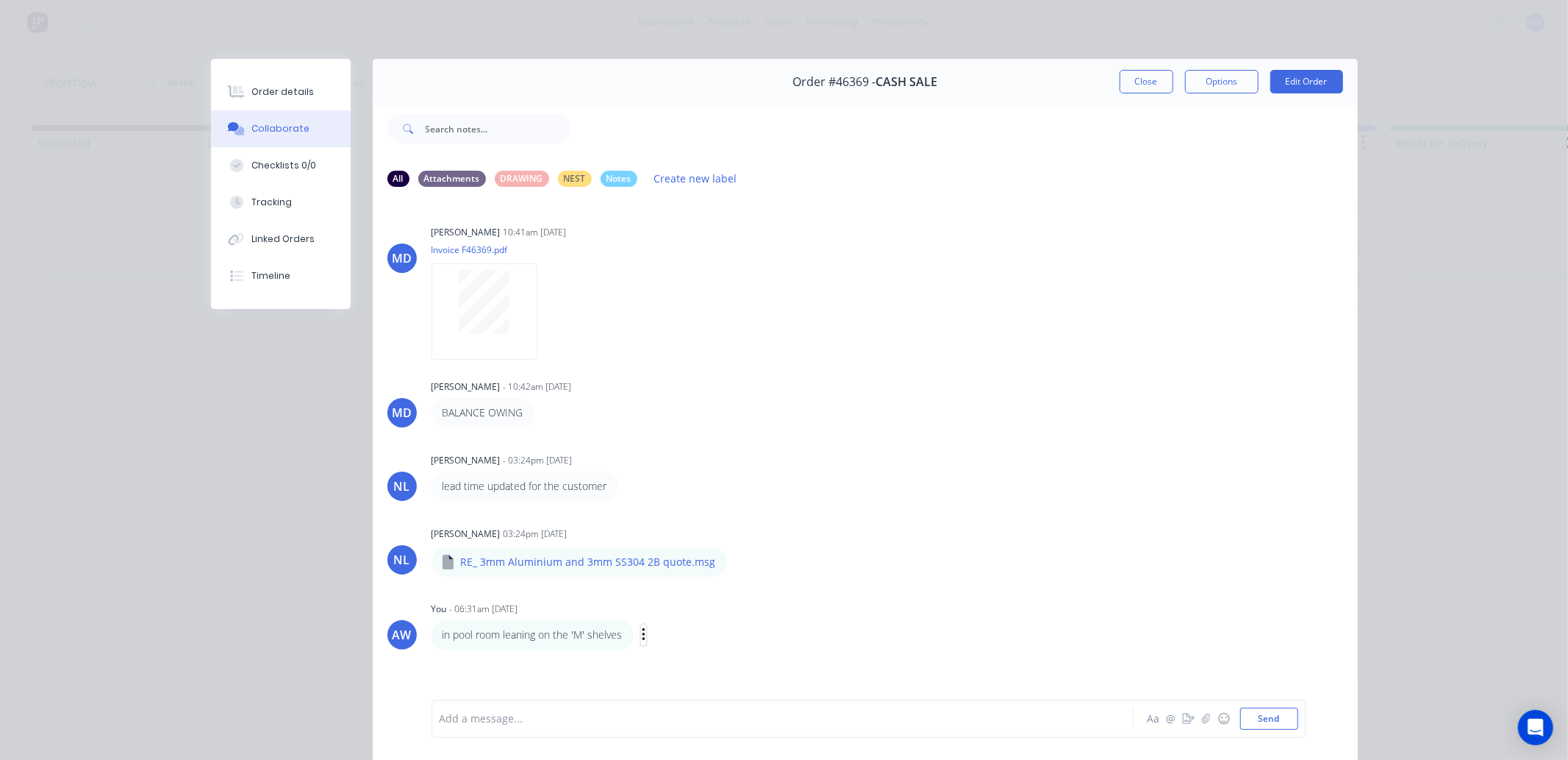
click at [642, 637] on icon "button" at bounding box center [643, 635] width 4 height 17
click at [659, 634] on button "Labels" at bounding box center [697, 638] width 93 height 24
click at [642, 637] on icon "button" at bounding box center [643, 635] width 4 height 17
click at [0, 0] on button "Edit" at bounding box center [0, 0] width 0 height 0
click at [680, 640] on button "button" at bounding box center [682, 635] width 6 height 21
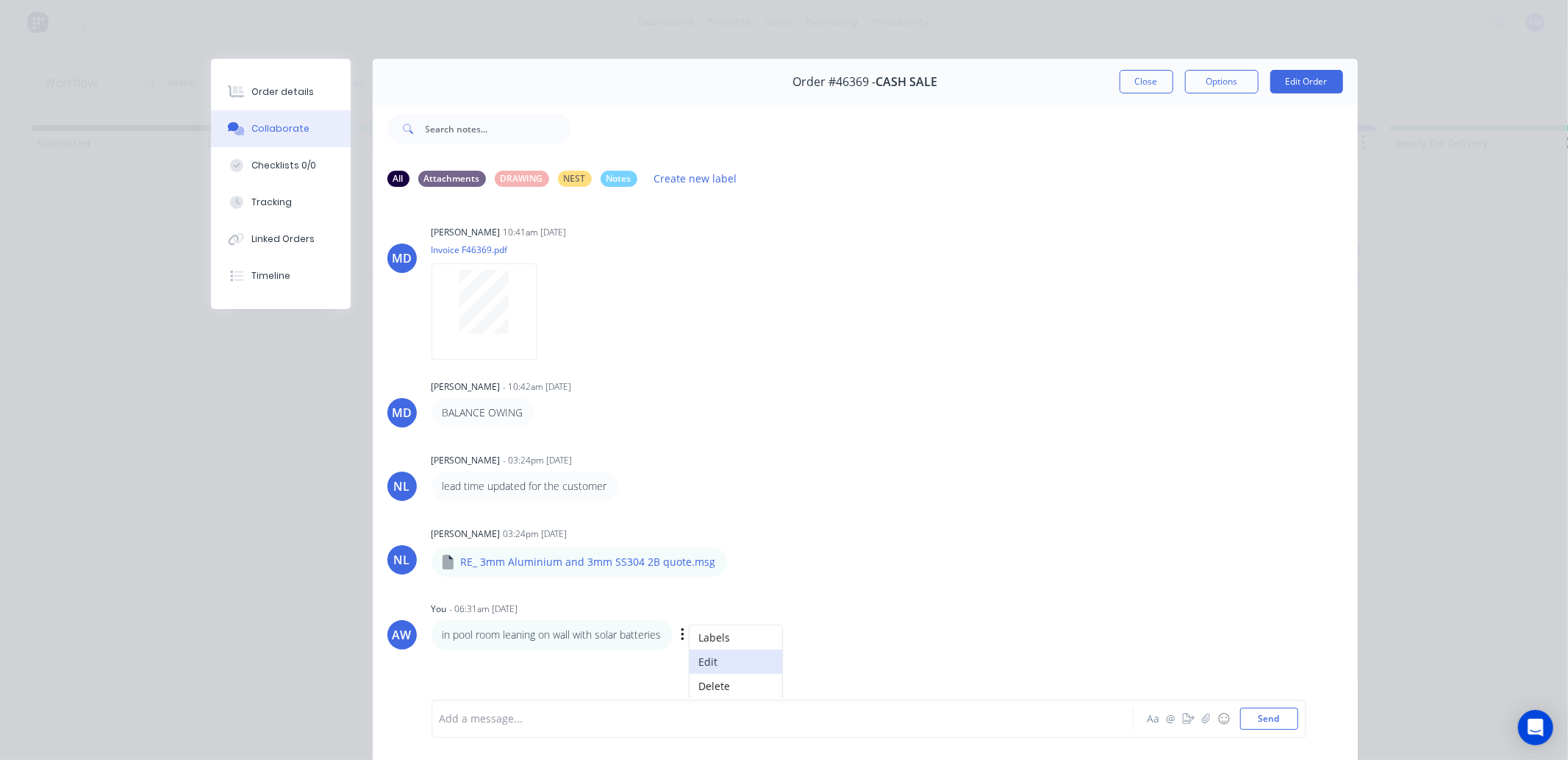
click at [694, 657] on button "Edit" at bounding box center [736, 662] width 93 height 24
click at [1142, 81] on button "Close" at bounding box center [1147, 81] width 54 height 24
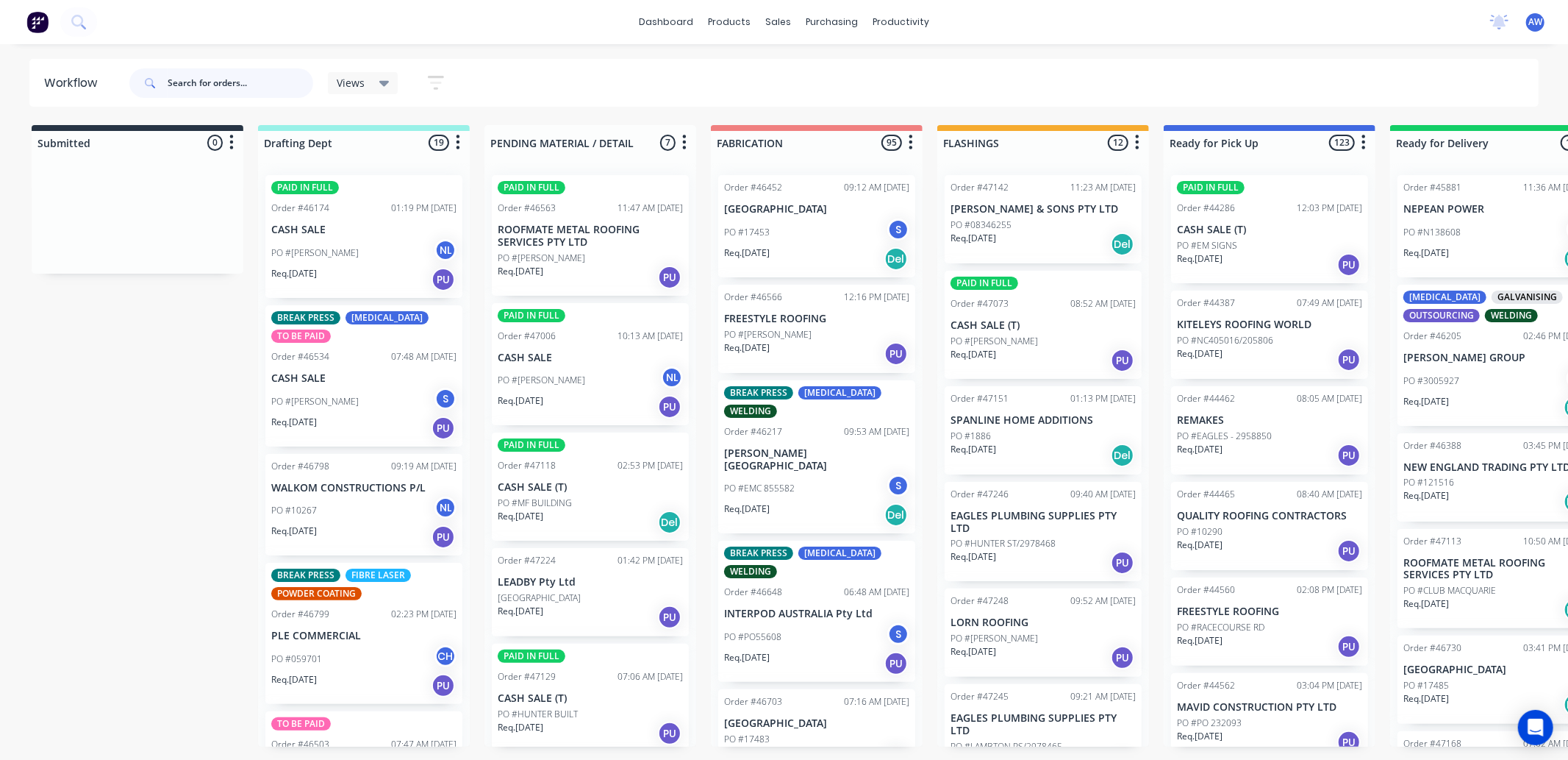
click at [226, 82] on input "text" at bounding box center [240, 83] width 146 height 29
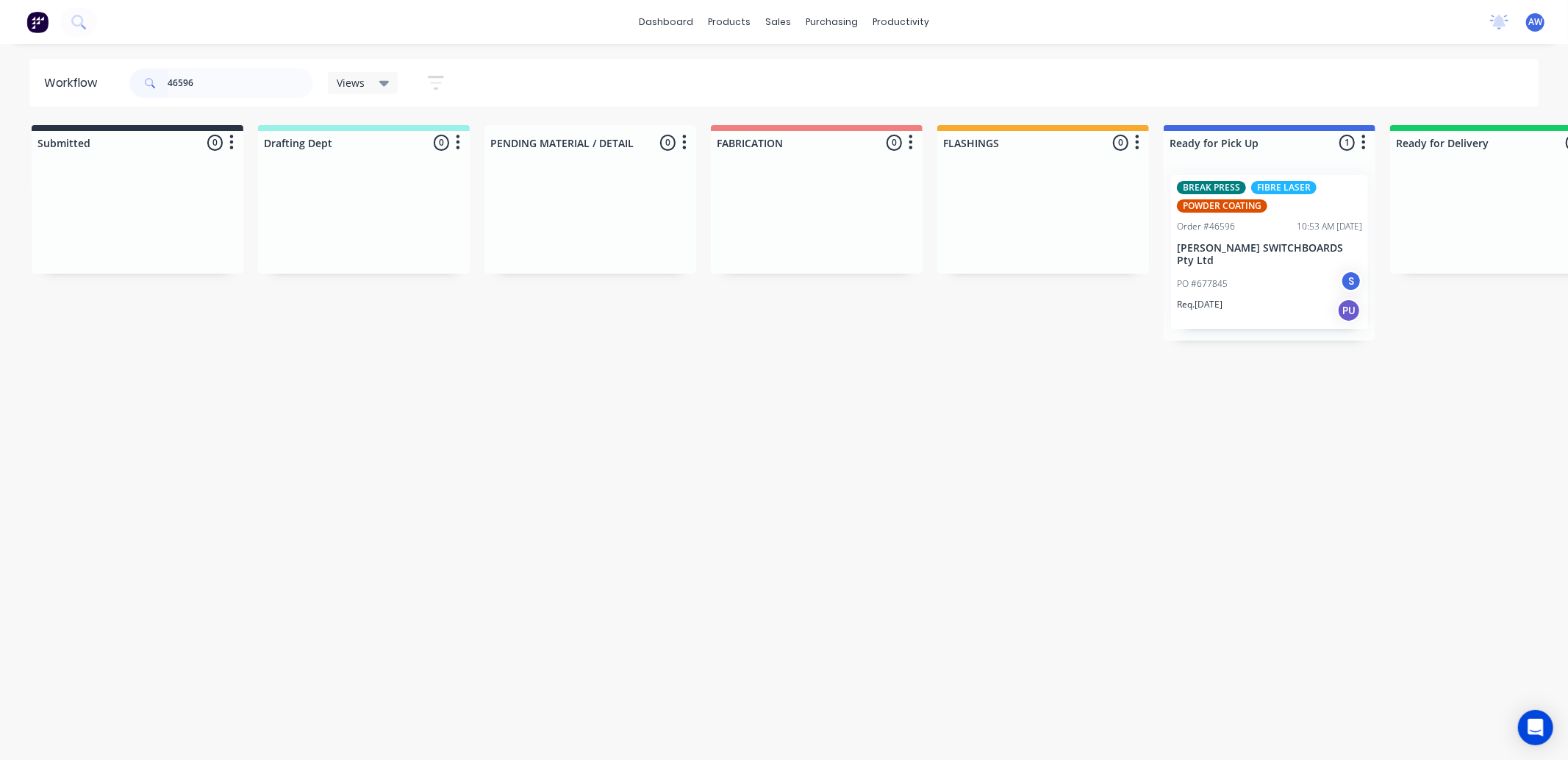
click at [1287, 300] on div "Req. [DATE] PU" at bounding box center [1270, 310] width 186 height 25
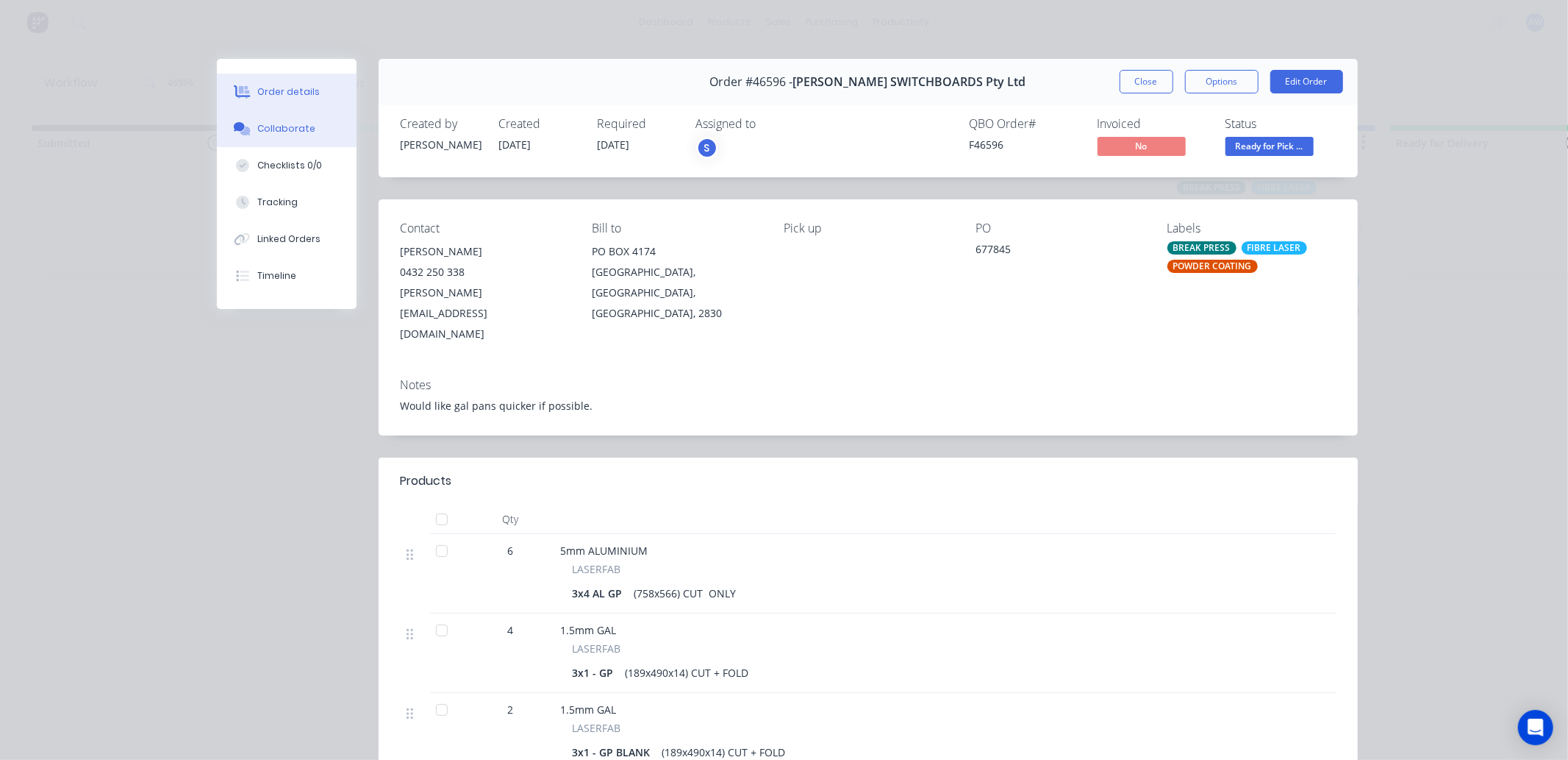
click at [296, 122] on div "Collaborate" at bounding box center [286, 129] width 58 height 13
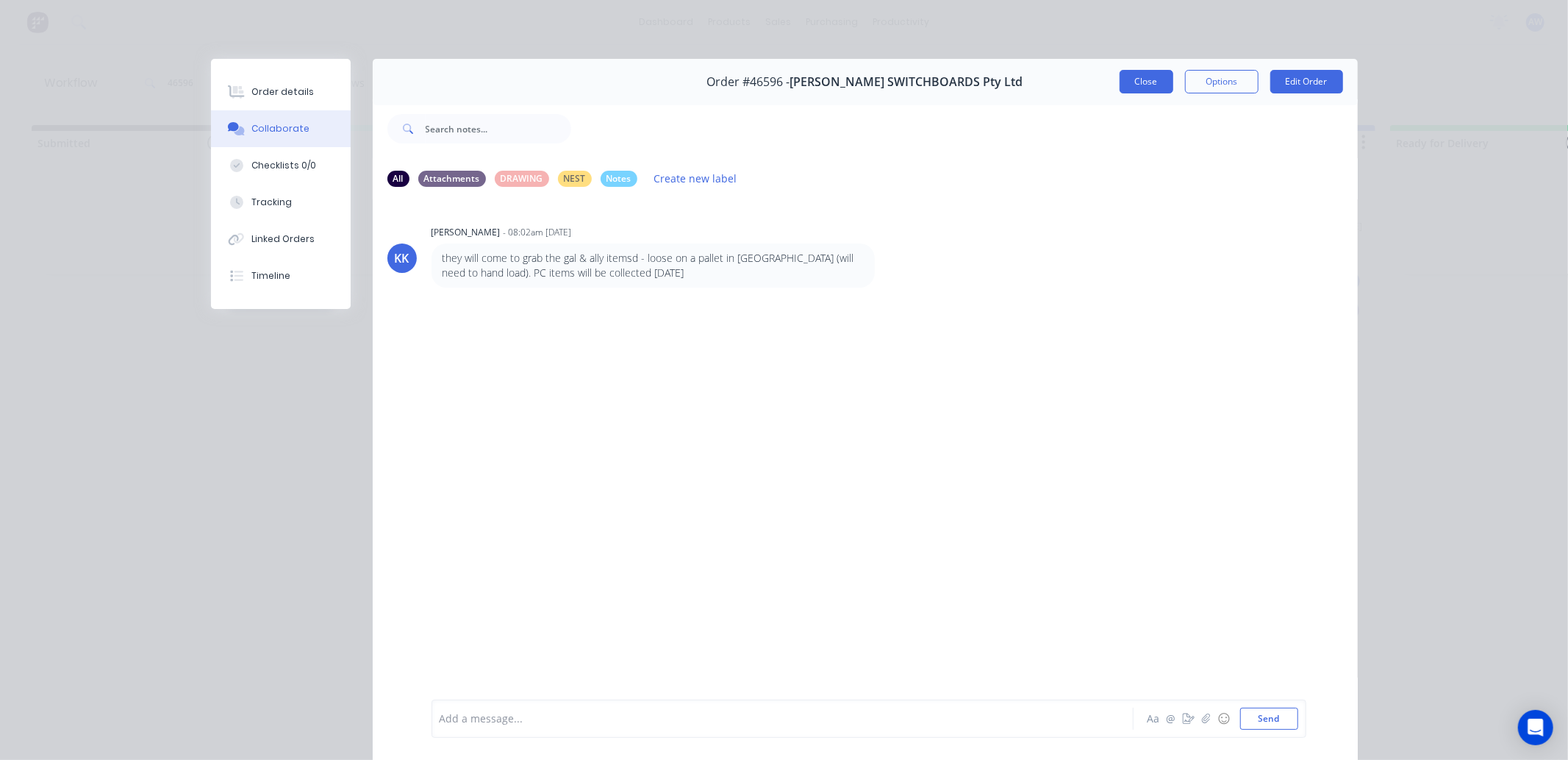
click at [1141, 87] on button "Close" at bounding box center [1147, 81] width 54 height 24
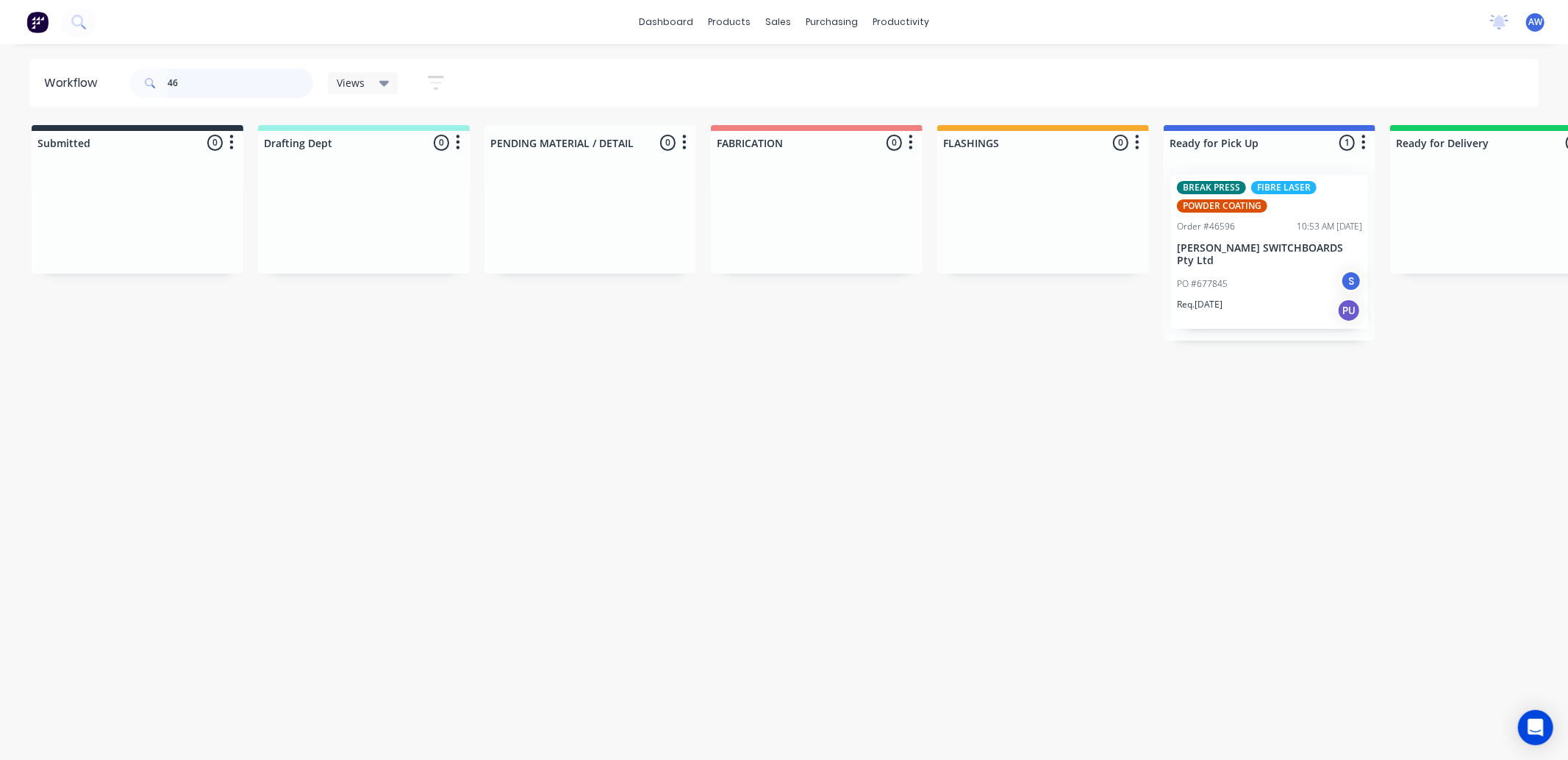
type input "4"
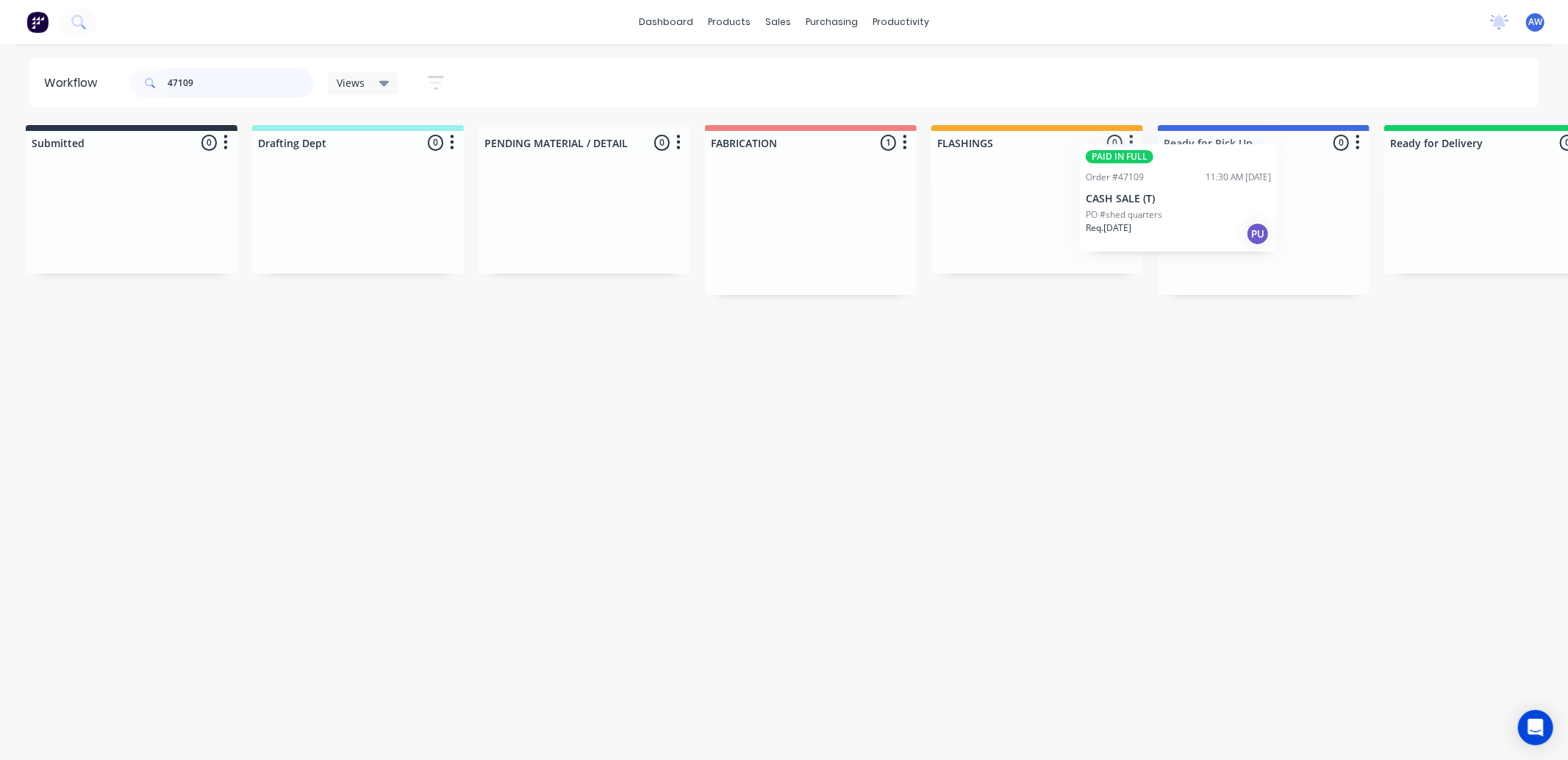
drag, startPoint x: 795, startPoint y: 222, endPoint x: 1189, endPoint y: 218, distance: 394.0
click at [1167, 200] on div "Submitted 0 Sort By Created date Required date Order number Customer name Most …" at bounding box center [1209, 210] width 2452 height 170
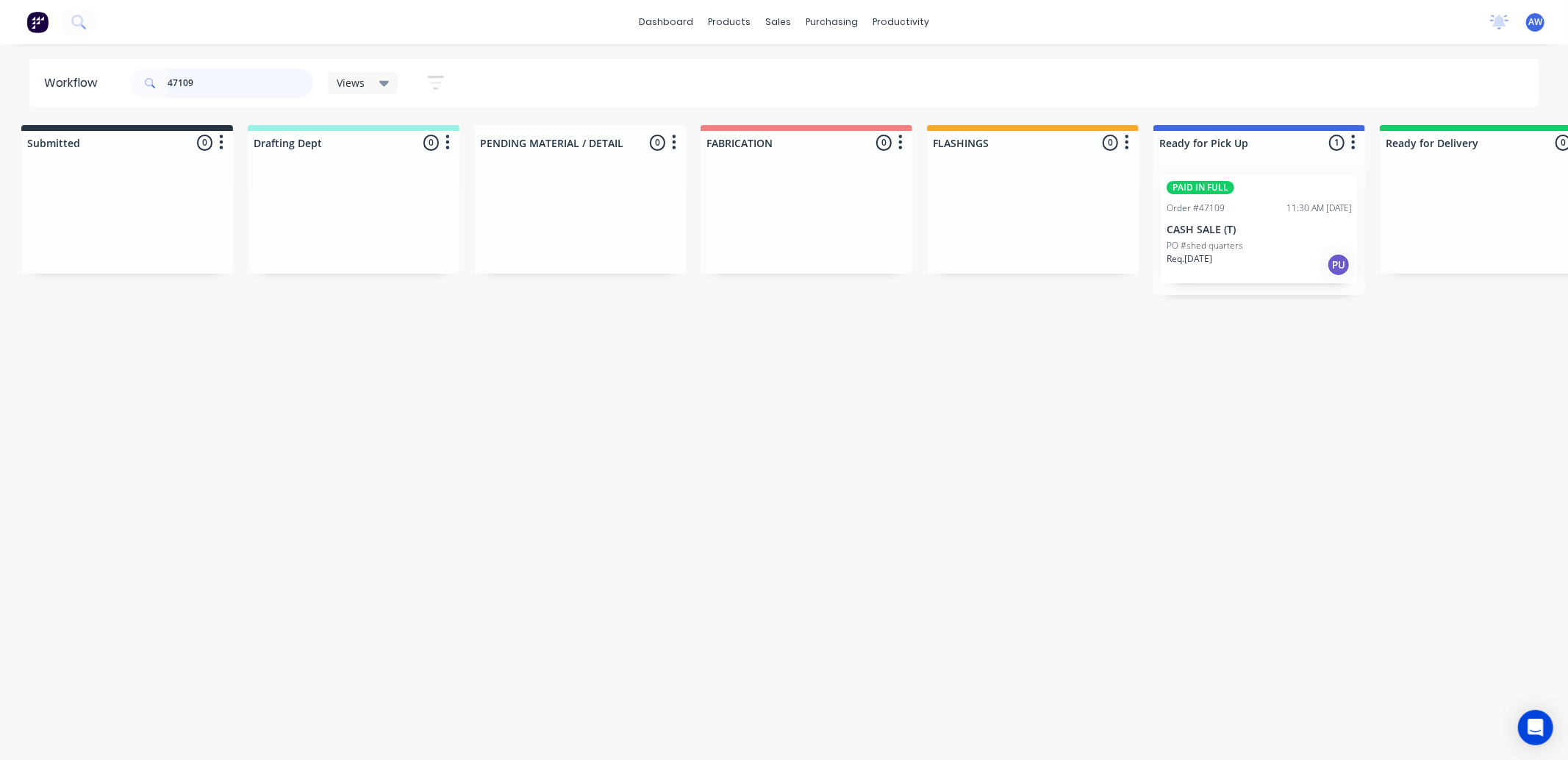
type input "47109"
click at [1229, 219] on div "PAID IN FULL Order #47109 11:30 AM 20/08/25 CASH SALE (T) PO #shed quarters Req…" at bounding box center [1259, 229] width 197 height 108
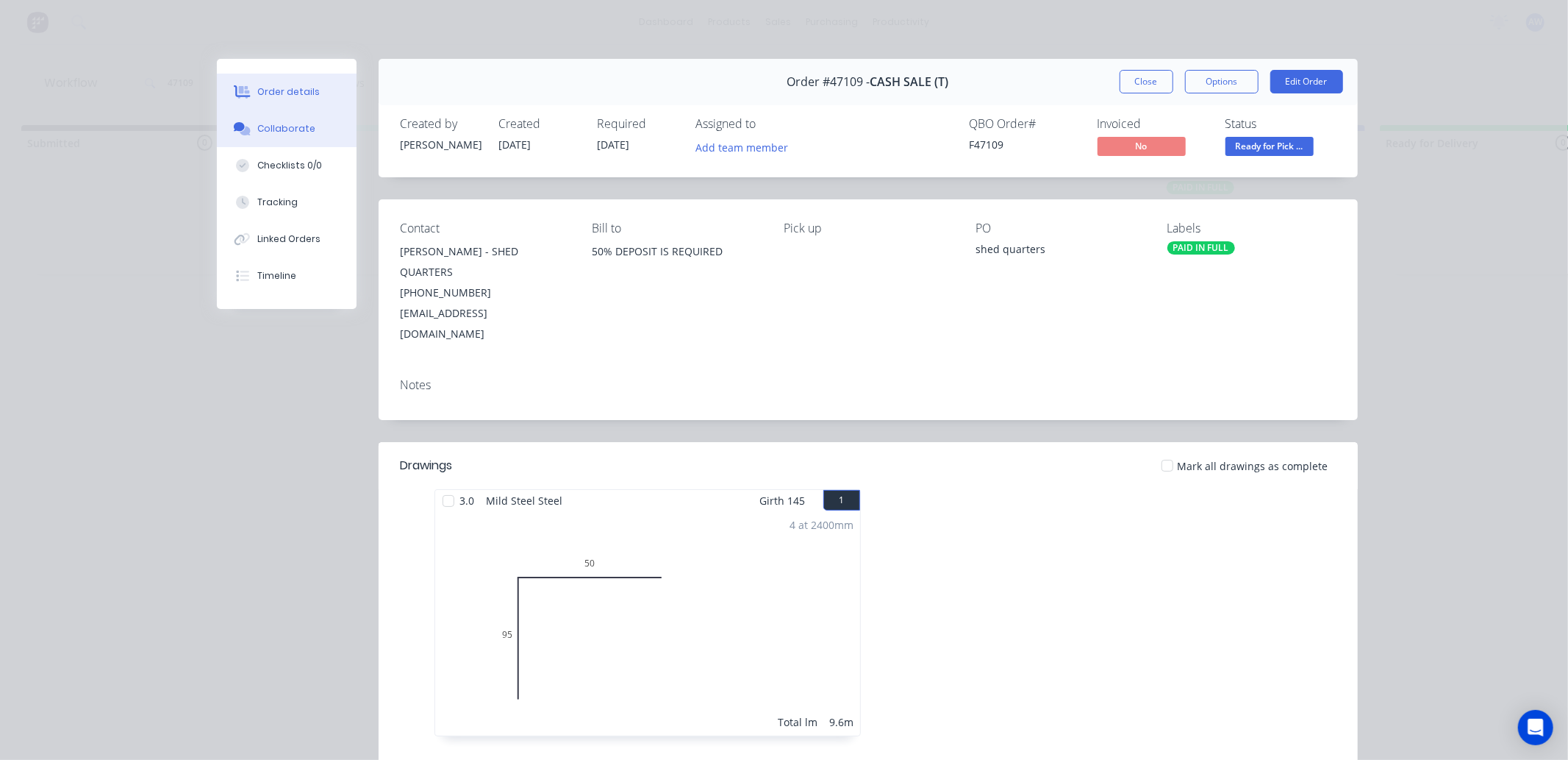
click at [279, 131] on div "Collaborate" at bounding box center [286, 129] width 58 height 13
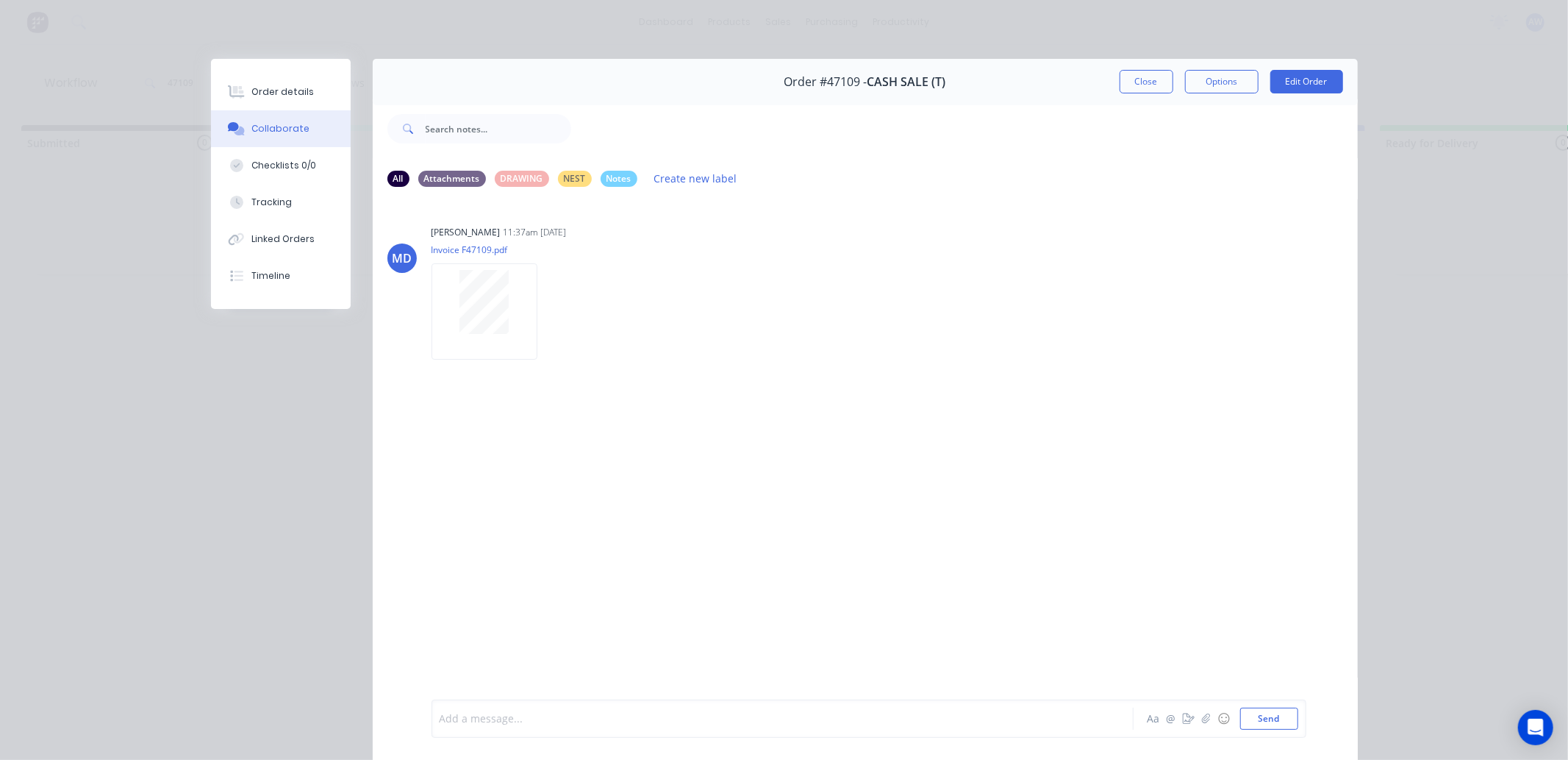
click at [489, 716] on div at bounding box center [762, 718] width 643 height 15
click at [1145, 88] on button "Close" at bounding box center [1147, 81] width 54 height 24
